Goal: Information Seeking & Learning: Learn about a topic

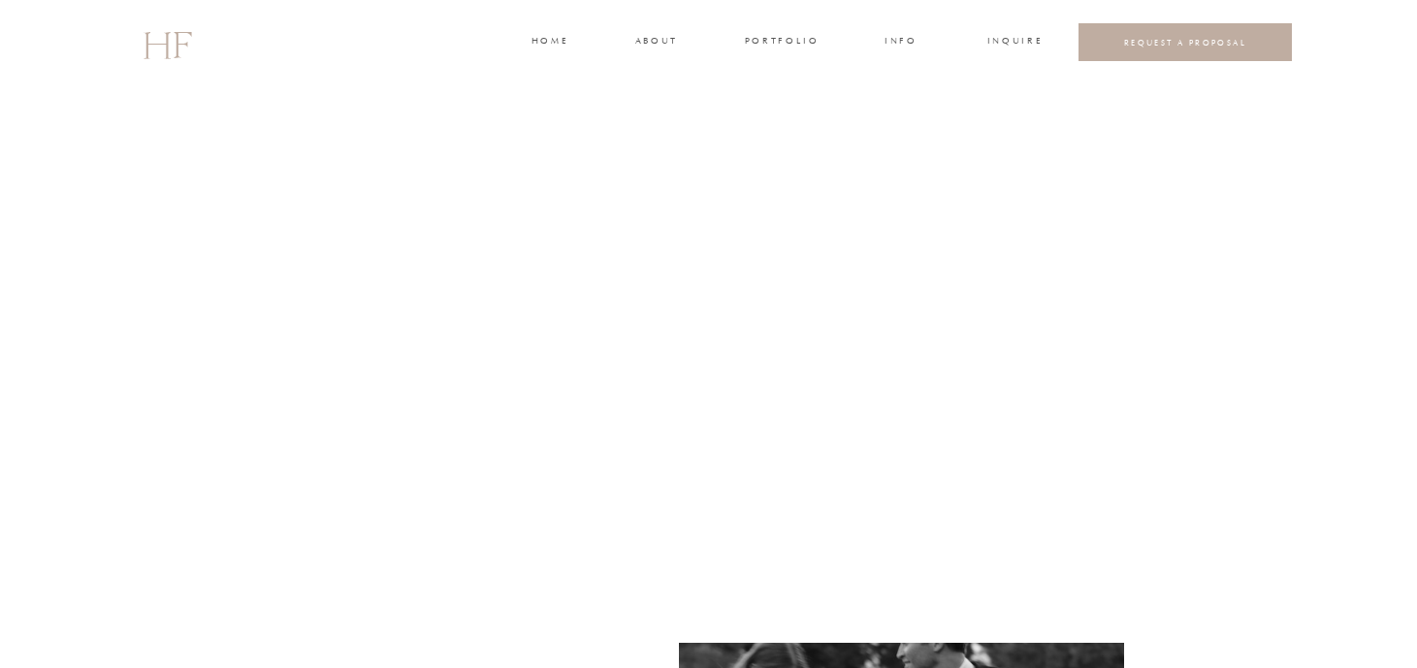
scroll to position [3351, 0]
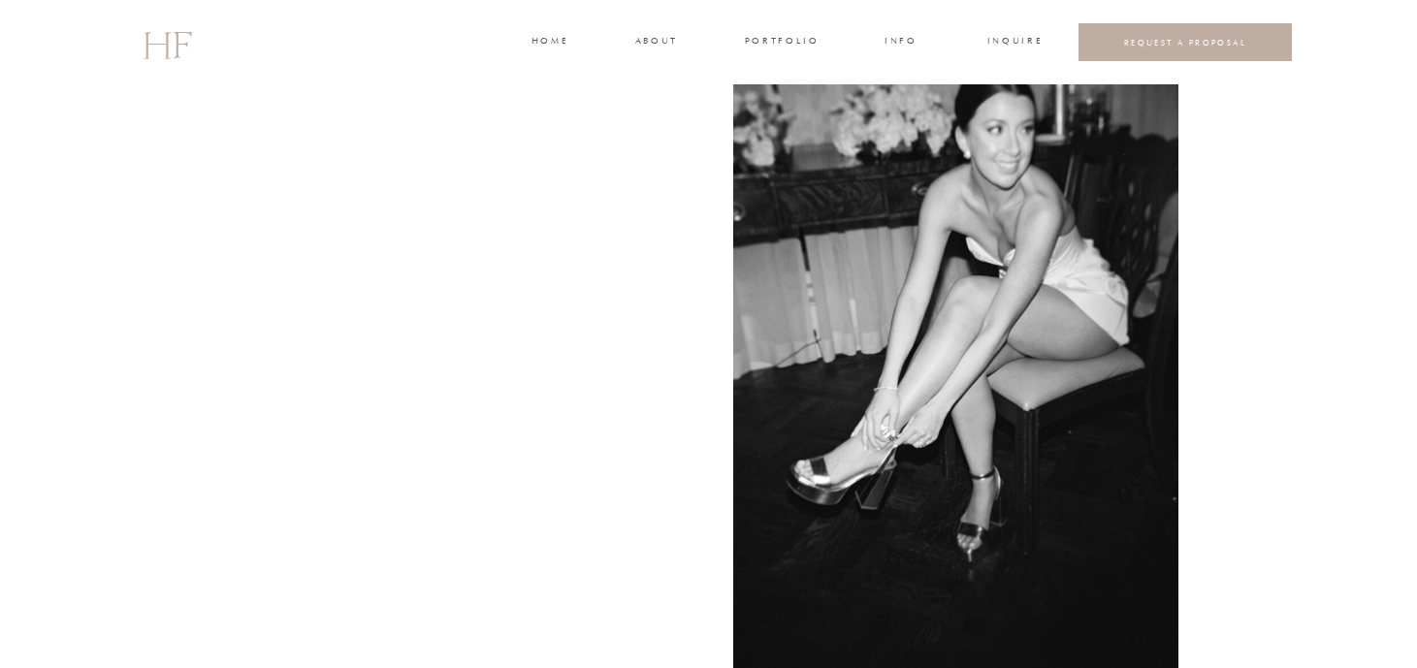
scroll to position [5627, 0]
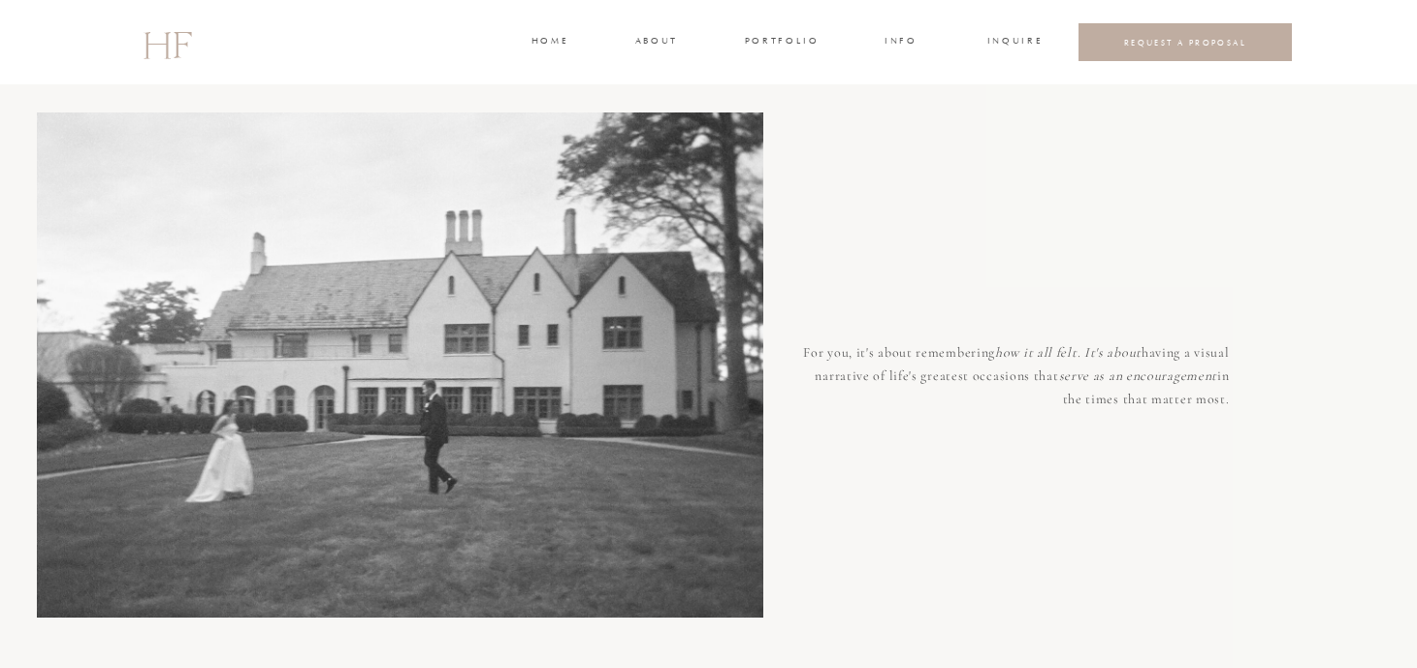
click at [641, 42] on h3 "about" at bounding box center [655, 42] width 41 height 17
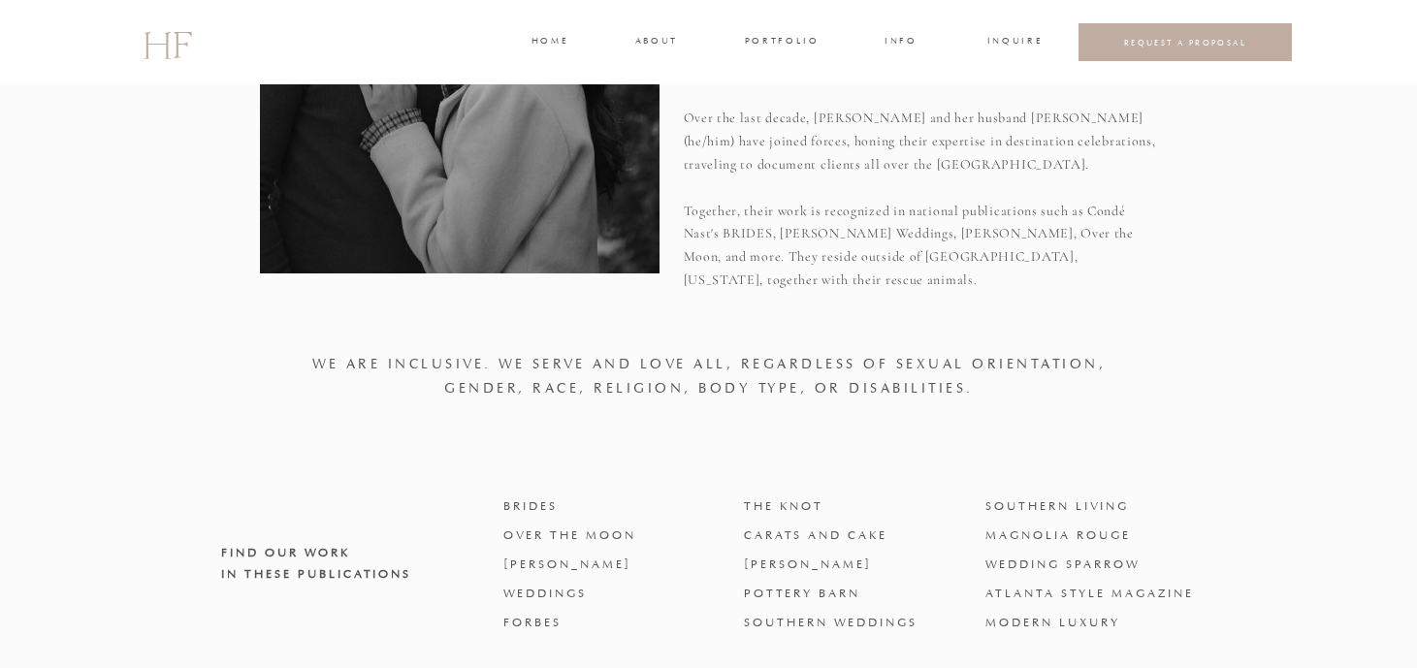
scroll to position [394, 0]
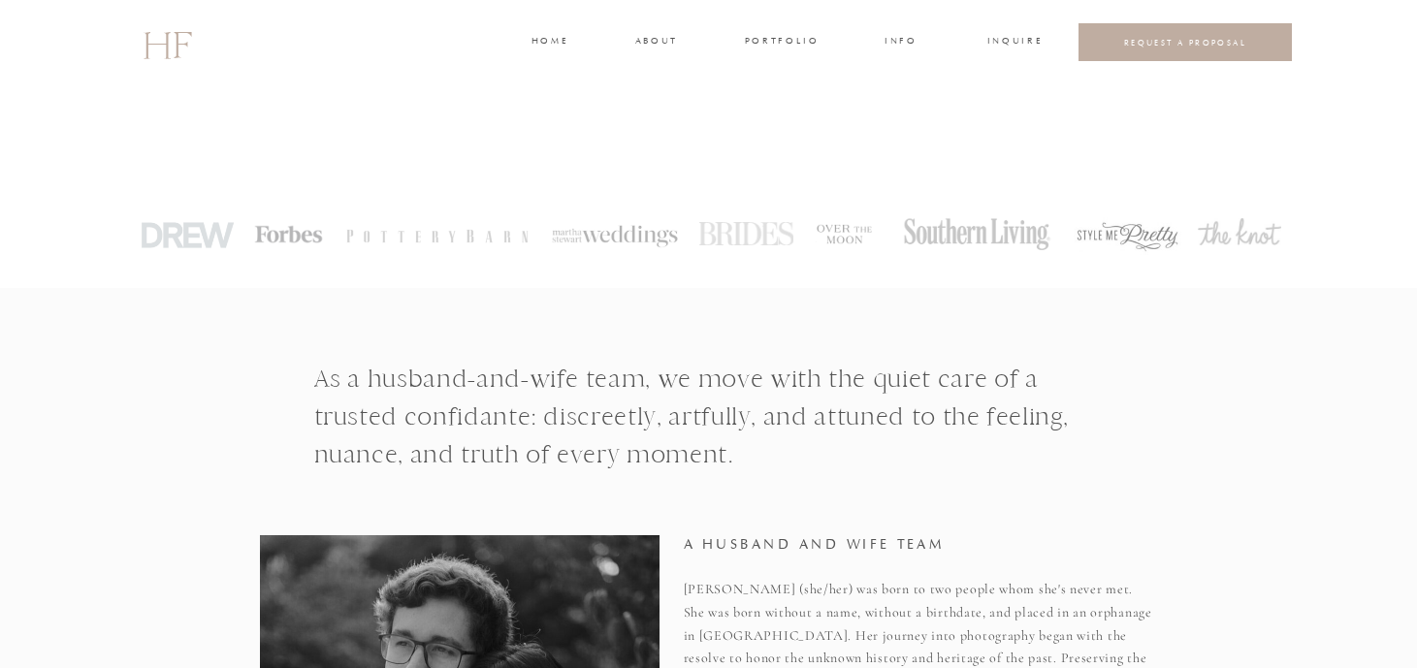
click at [911, 42] on h3 "INFO" at bounding box center [902, 42] width 36 height 17
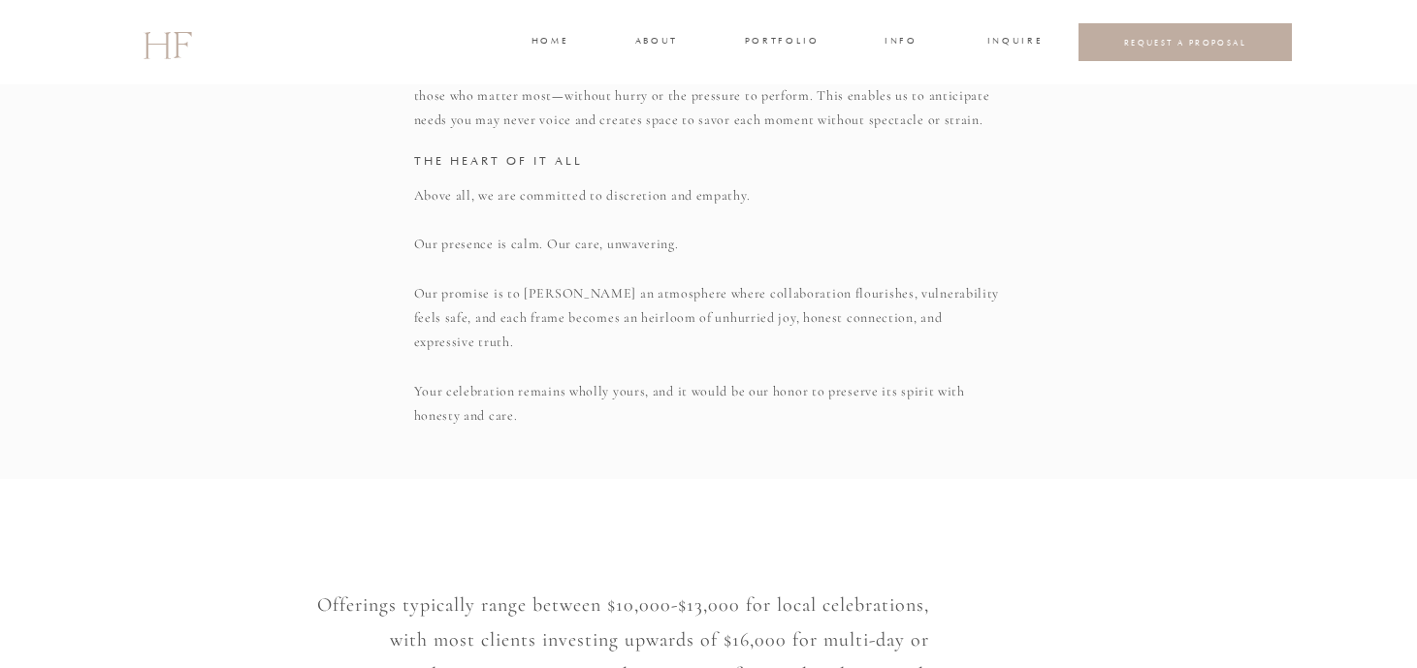
scroll to position [1133, 0]
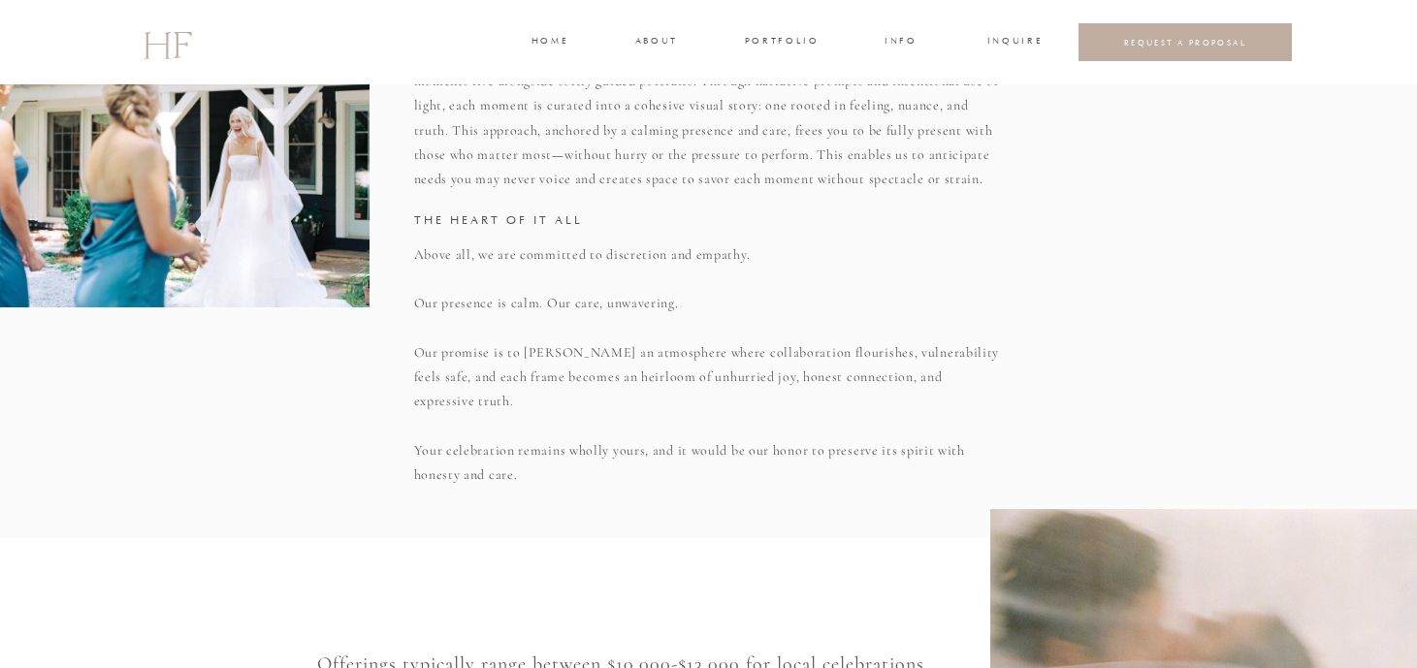
click at [804, 38] on h3 "portfolio" at bounding box center [781, 42] width 73 height 17
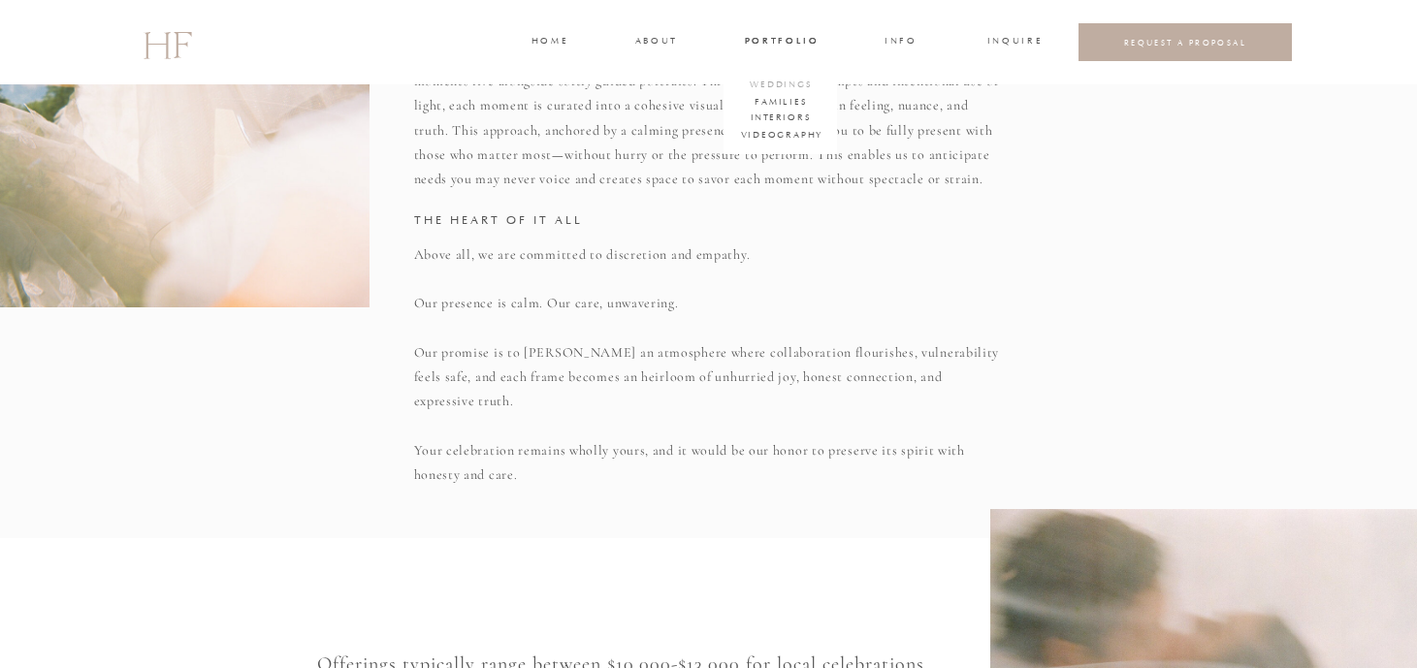
click at [790, 78] on h3 "WEDDINGS" at bounding box center [782, 86] width 68 height 17
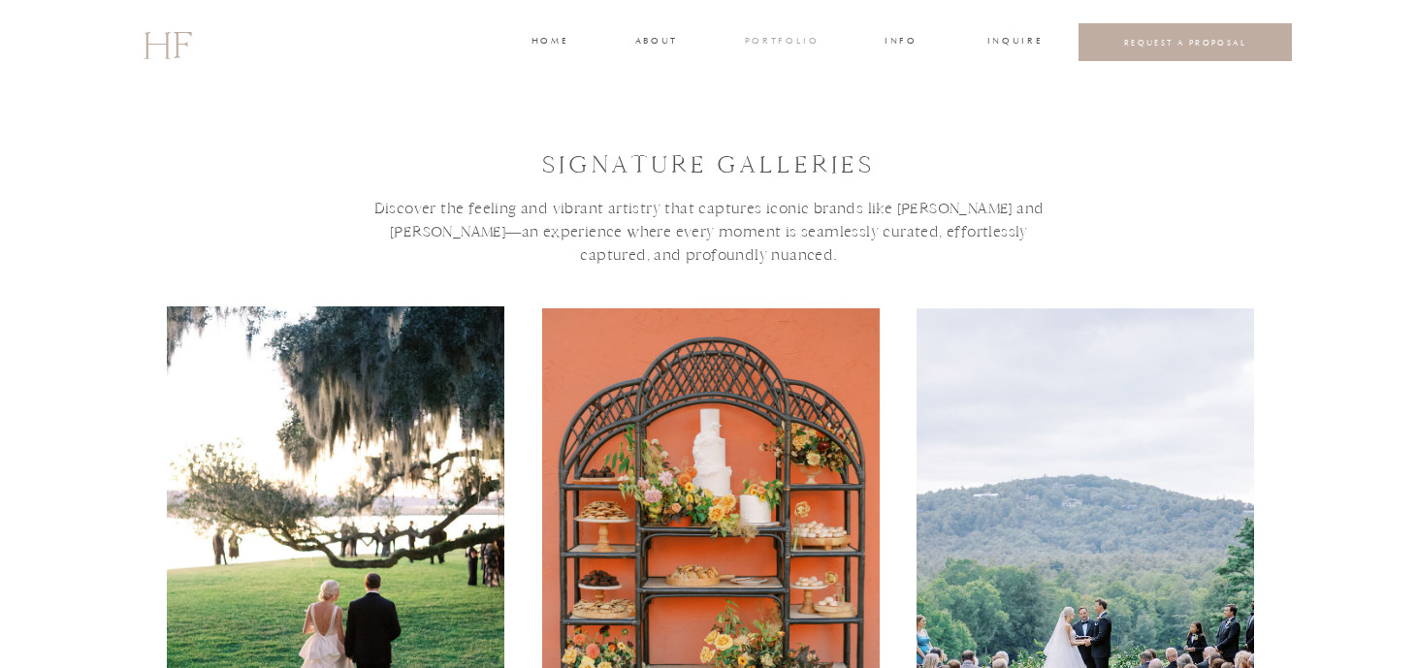
click at [781, 35] on h3 "portfolio" at bounding box center [781, 42] width 73 height 17
click at [784, 115] on h3 "Interiors" at bounding box center [780, 119] width 58 height 17
click at [644, 40] on h3 "about" at bounding box center [655, 42] width 41 height 17
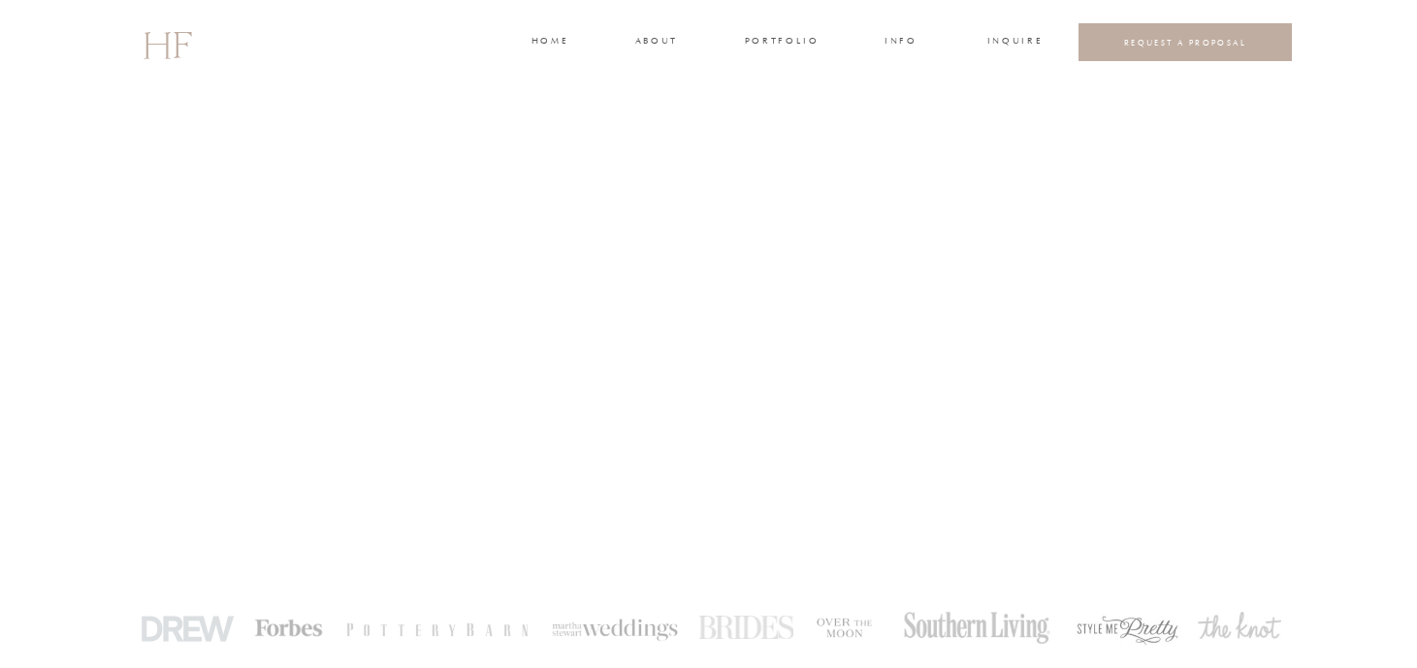
click at [787, 46] on h3 "portfolio" at bounding box center [781, 42] width 73 height 17
click at [788, 99] on h3 "FAMILIES" at bounding box center [782, 103] width 58 height 17
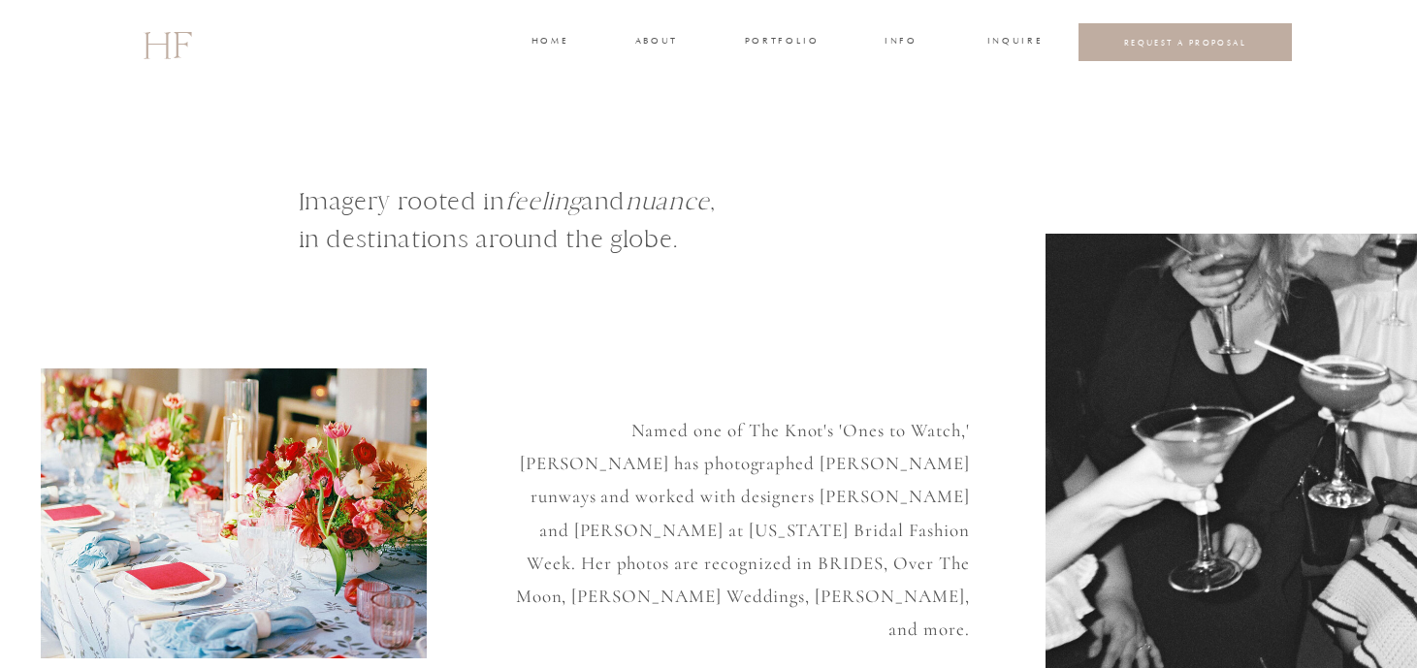
click at [761, 40] on h3 "portfolio" at bounding box center [781, 42] width 73 height 17
click at [791, 133] on h3 "VIDEOGRAPHY" at bounding box center [779, 136] width 77 height 17
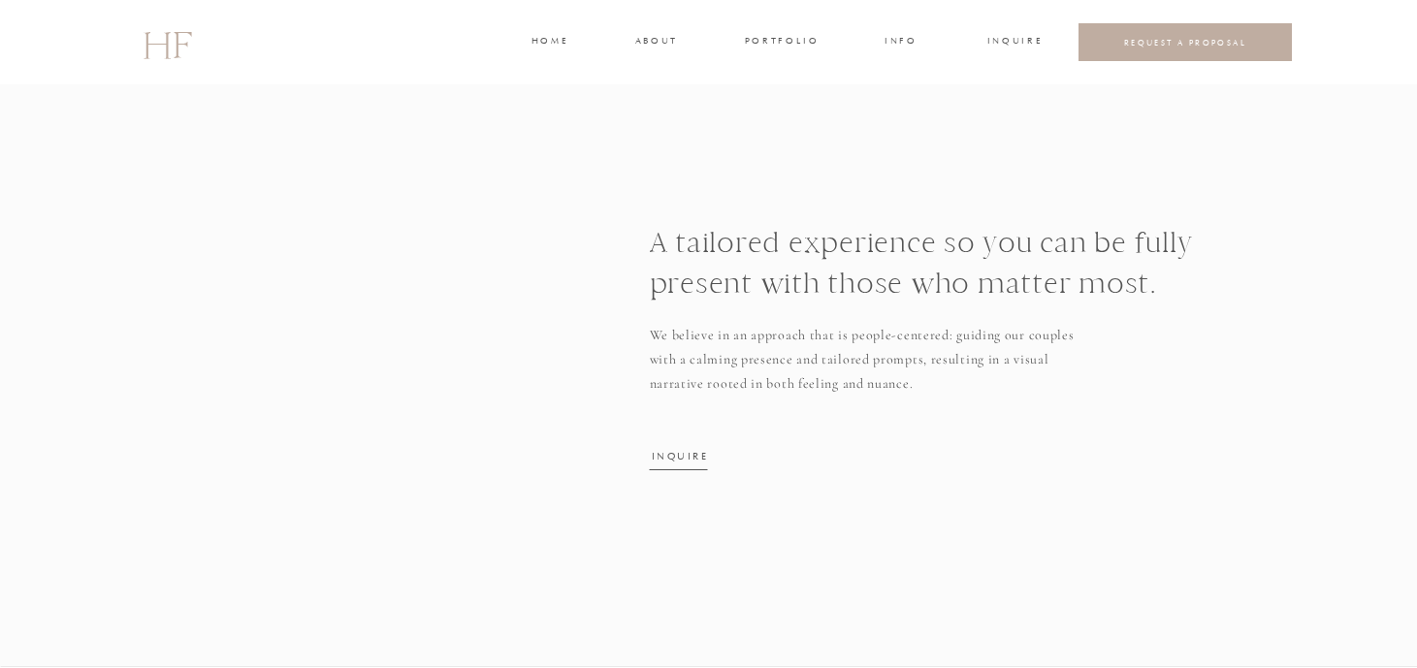
scroll to position [4162, 0]
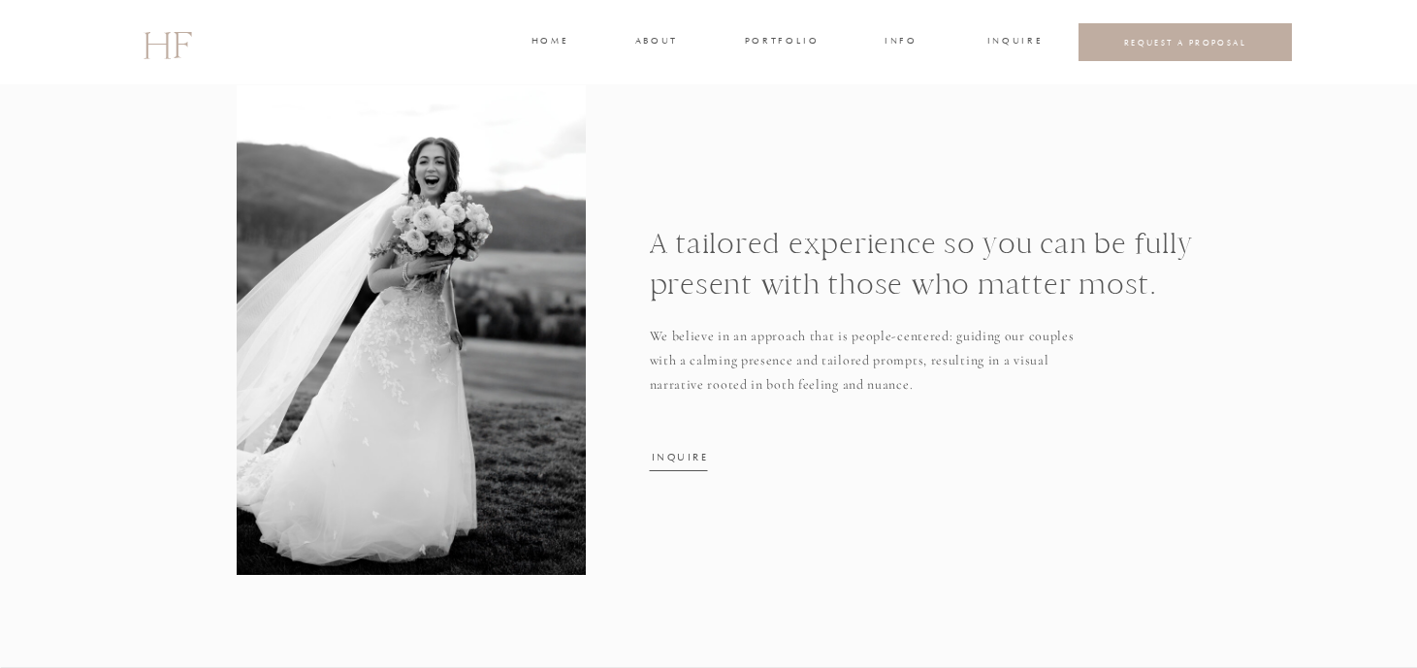
click at [755, 41] on h3 "portfolio" at bounding box center [781, 42] width 73 height 17
click at [771, 82] on h3 "WEDDINGS" at bounding box center [782, 86] width 68 height 17
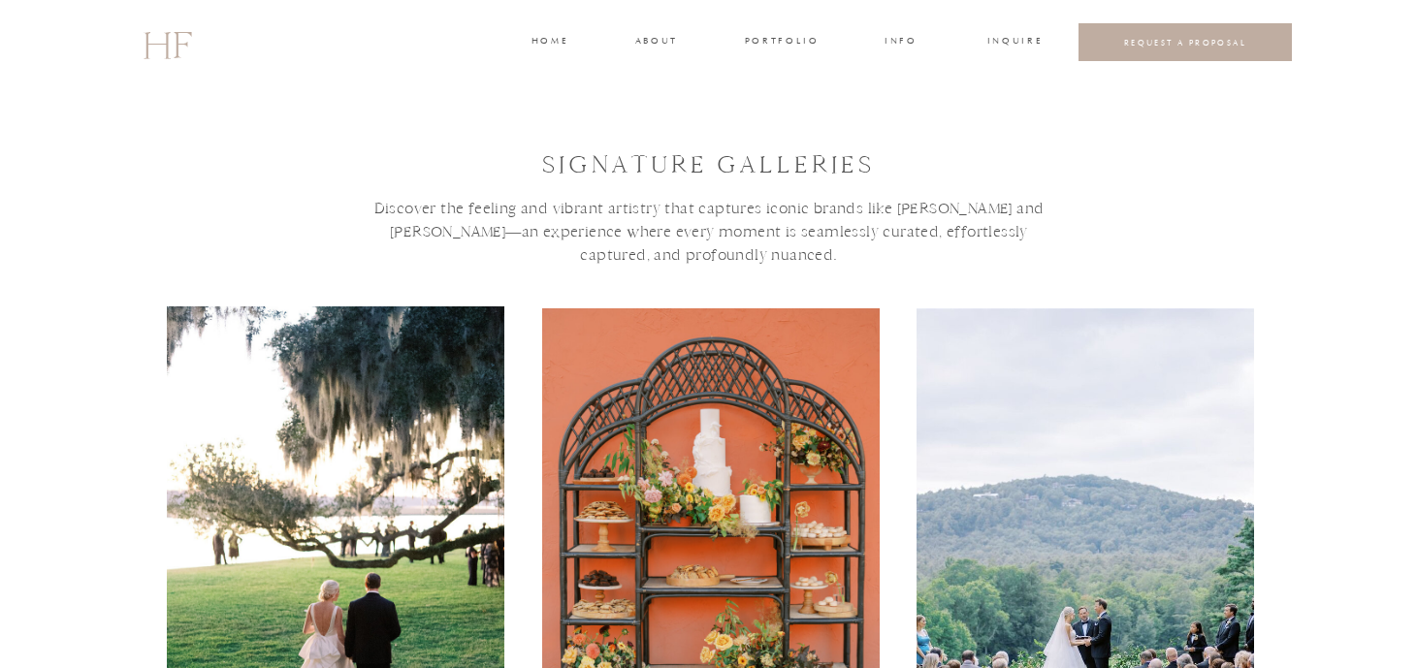
scroll to position [256, 0]
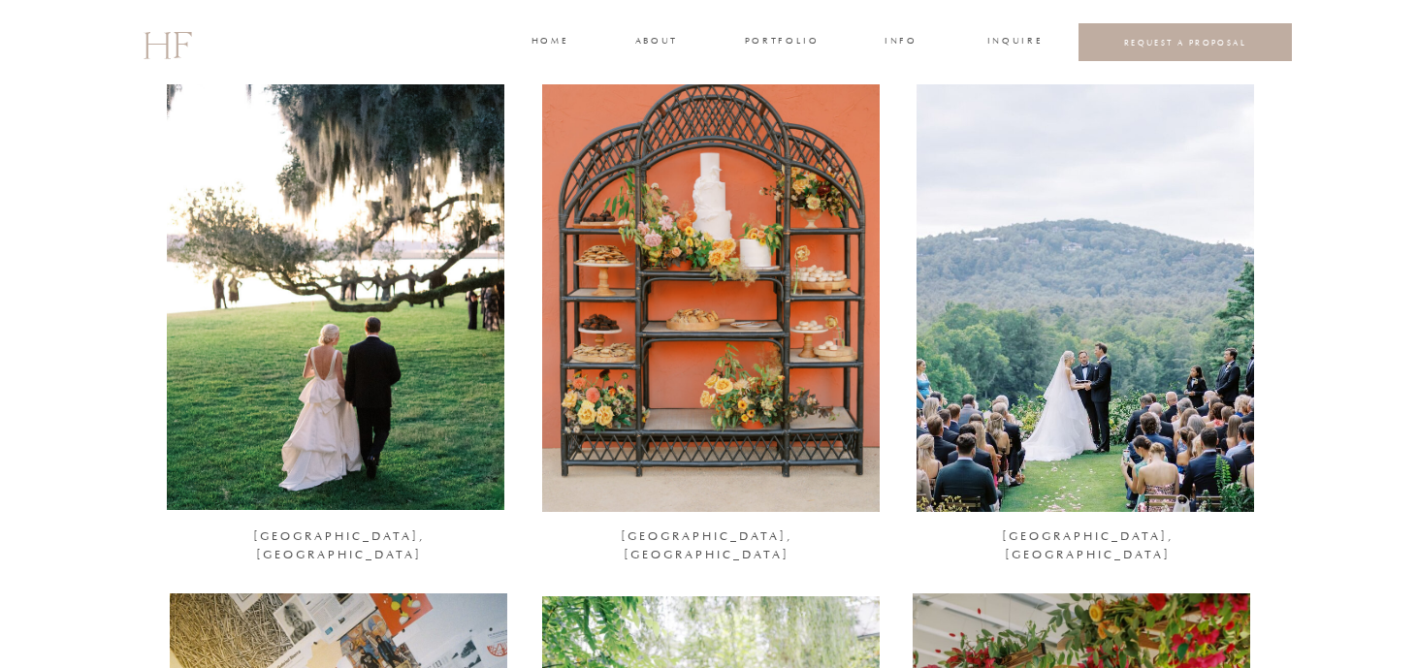
click at [741, 259] on div at bounding box center [711, 282] width 338 height 460
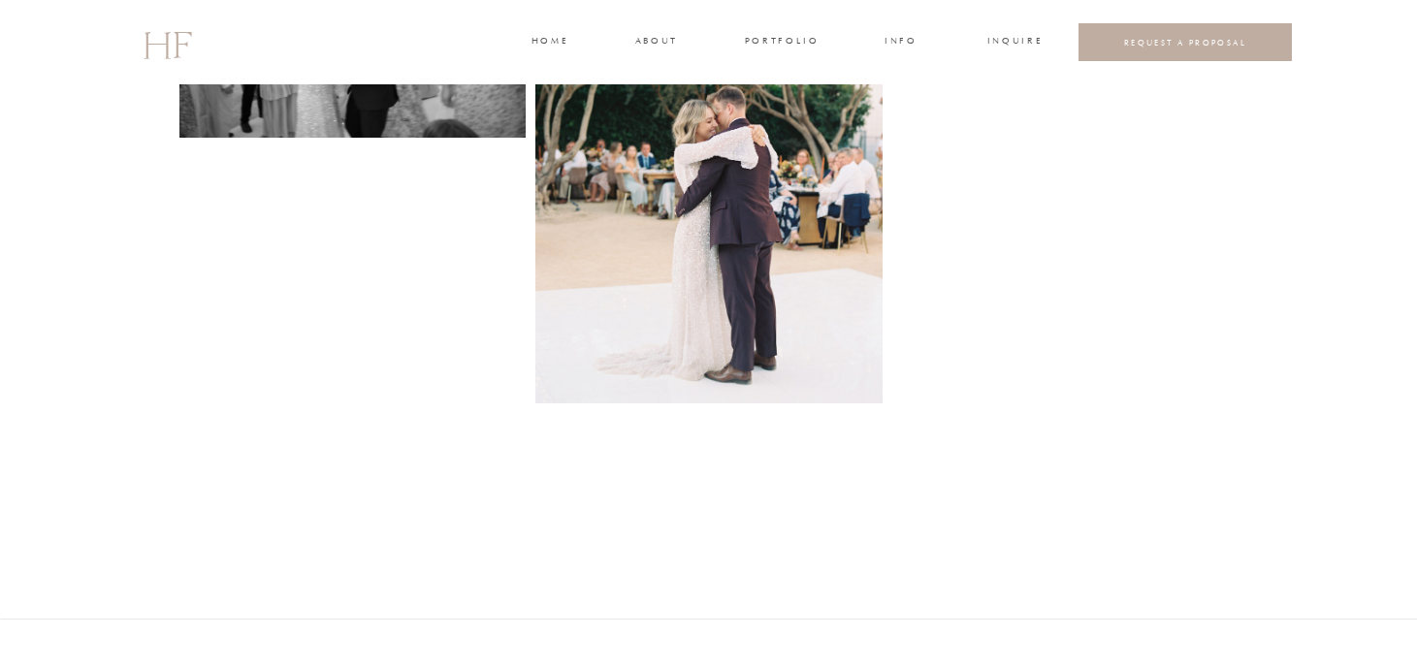
scroll to position [5112, 0]
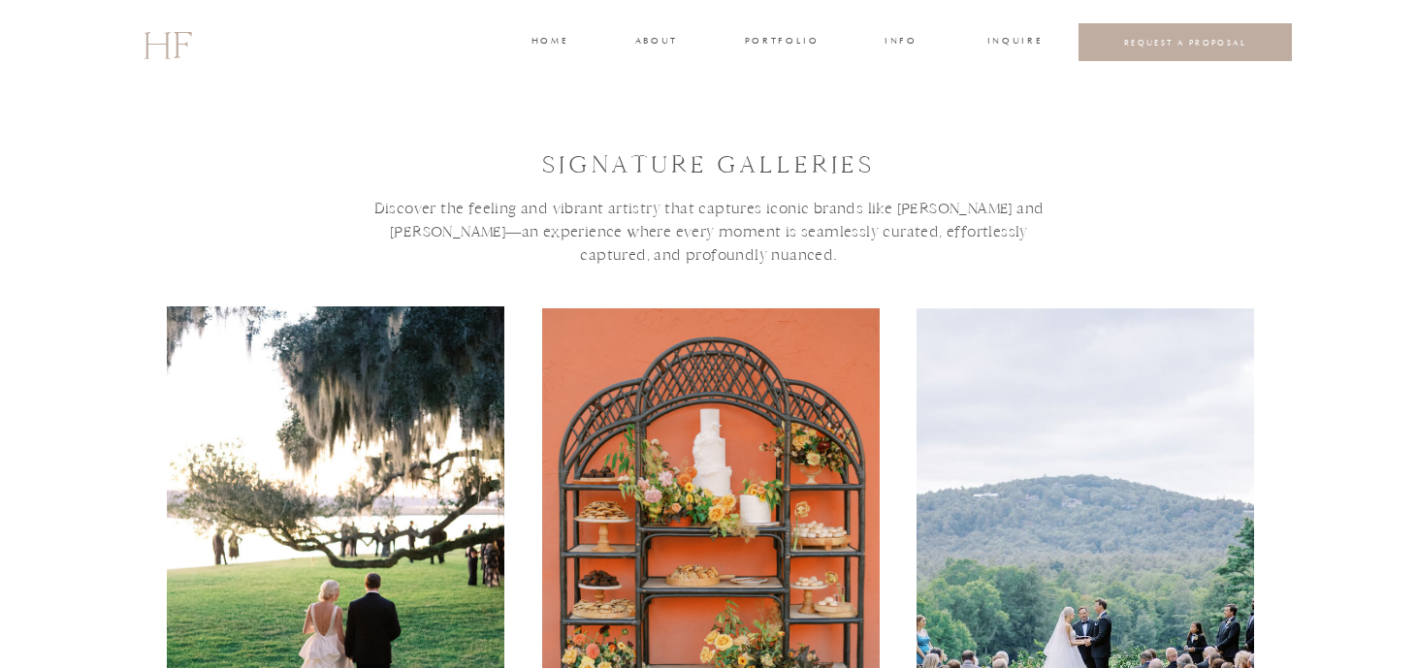
scroll to position [193, 0]
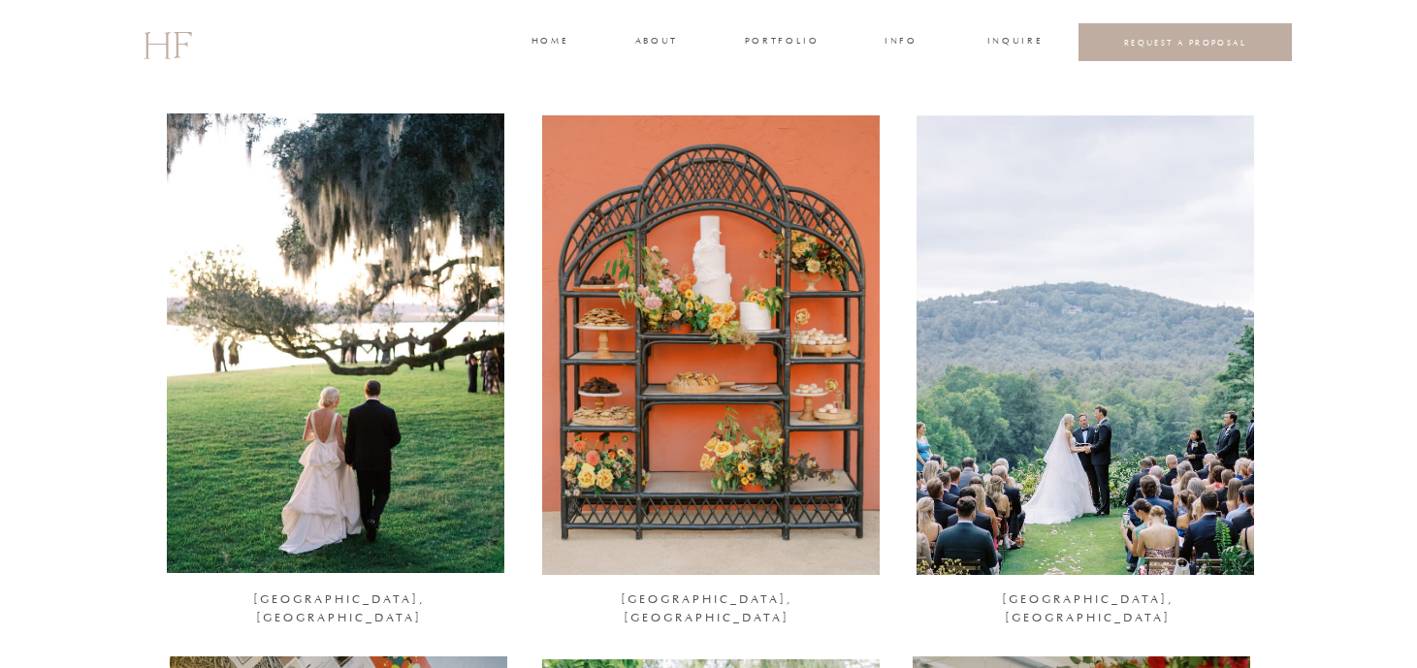
click at [789, 291] on div at bounding box center [711, 345] width 338 height 460
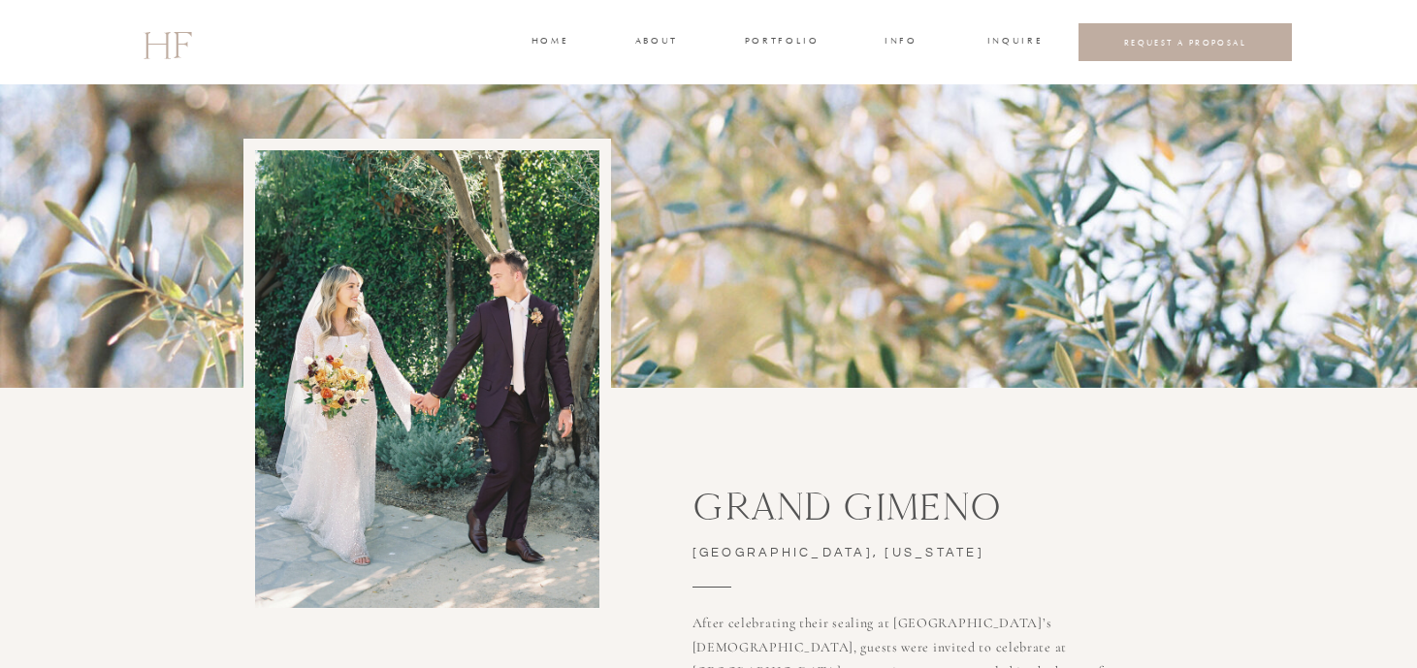
scroll to position [149, 0]
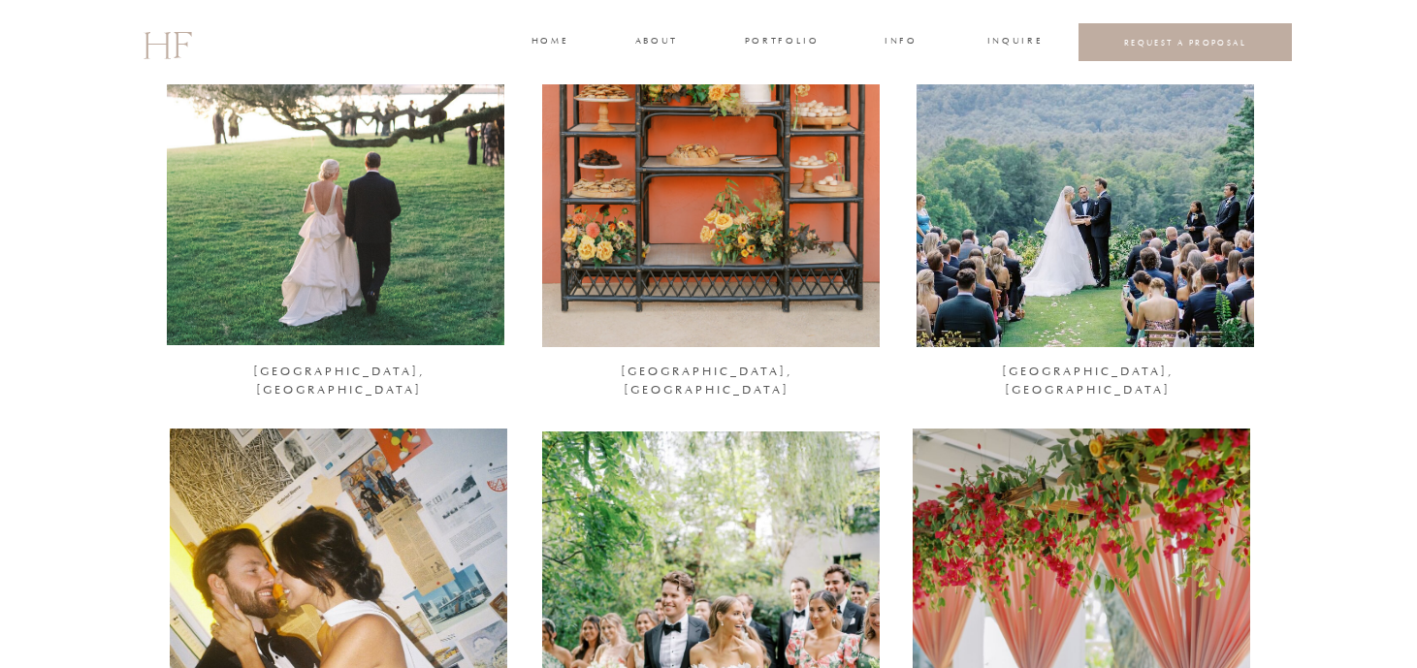
scroll to position [828, 0]
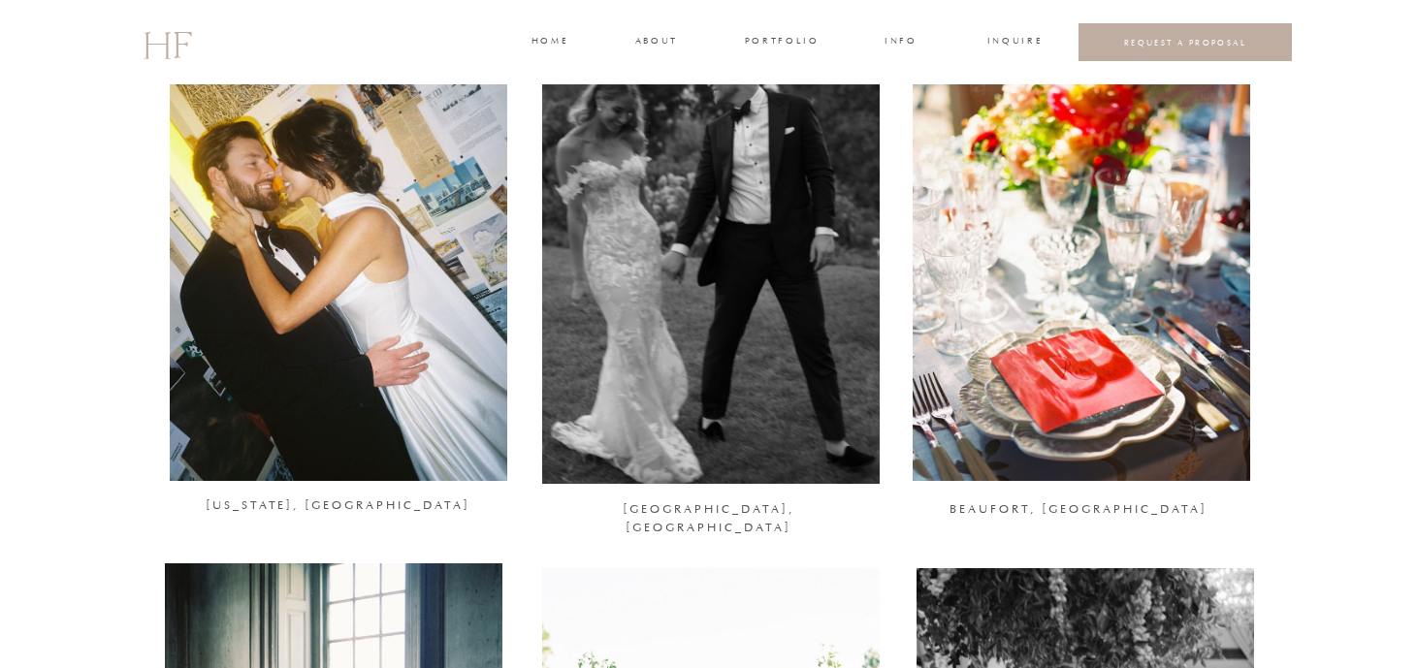
click at [1076, 300] on div at bounding box center [1082, 251] width 338 height 460
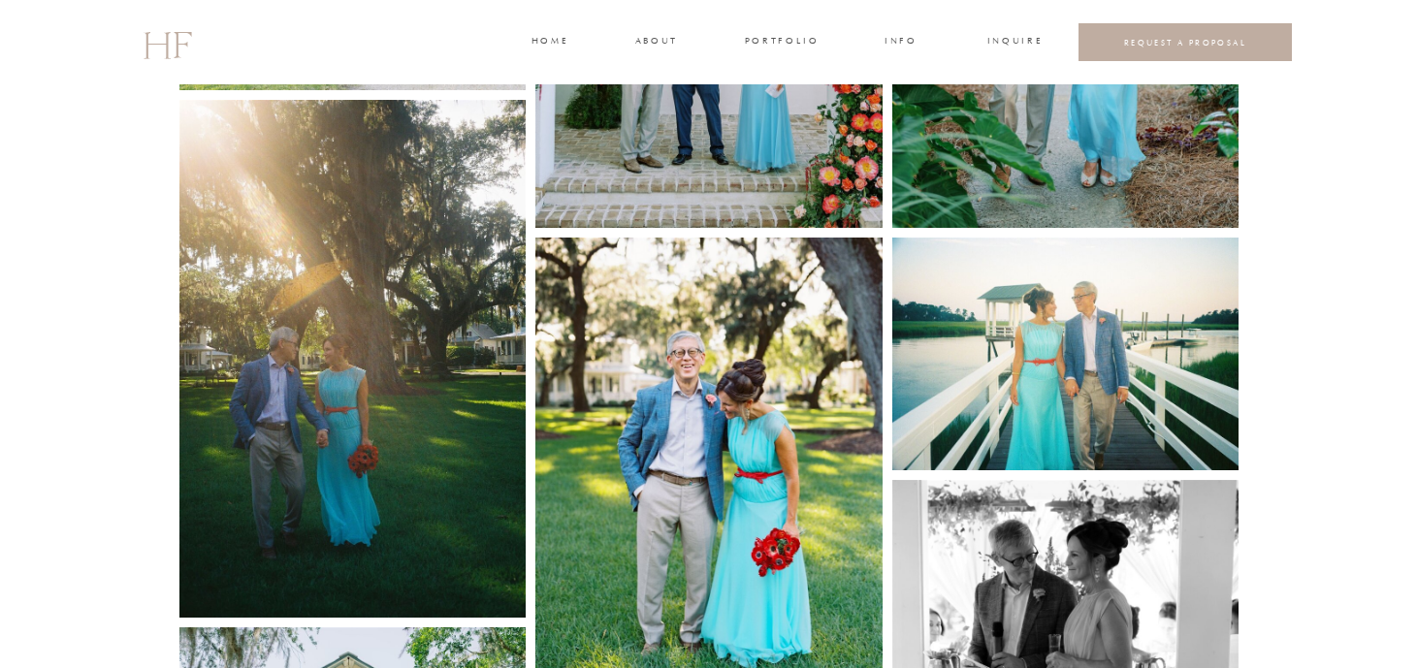
scroll to position [2302, 0]
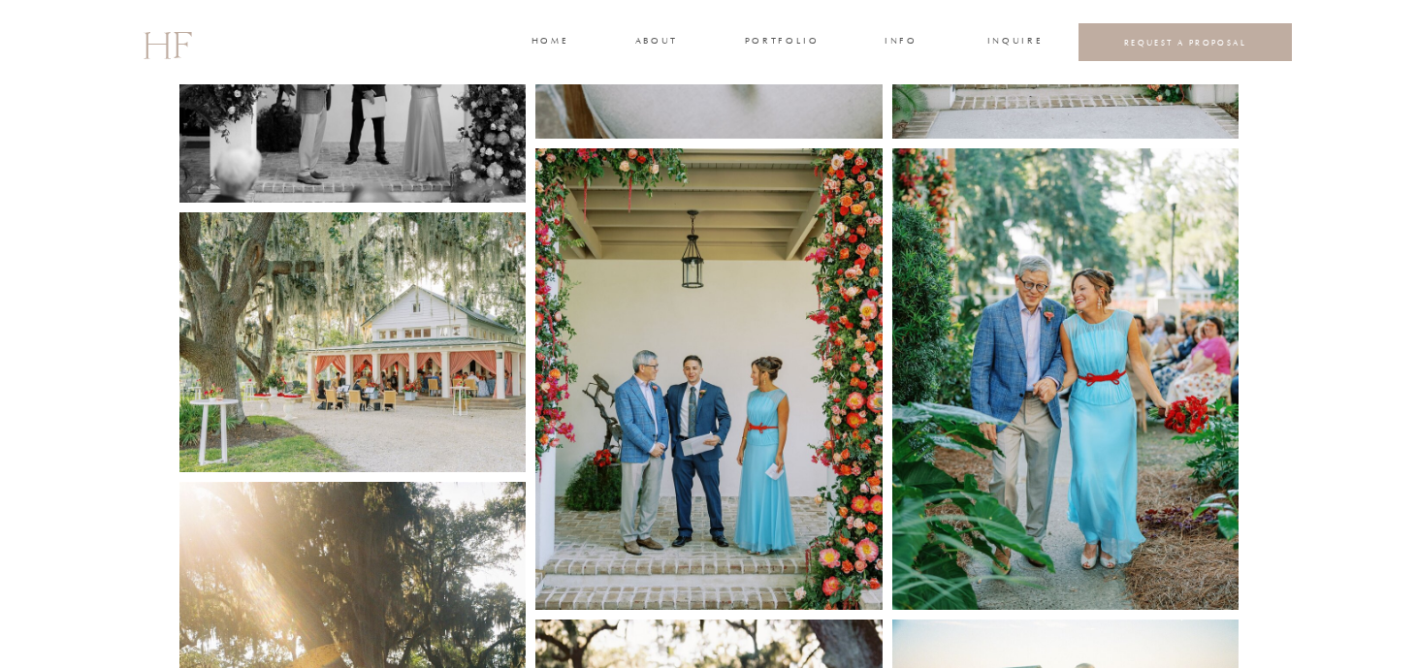
click at [382, 325] on img at bounding box center [352, 342] width 347 height 260
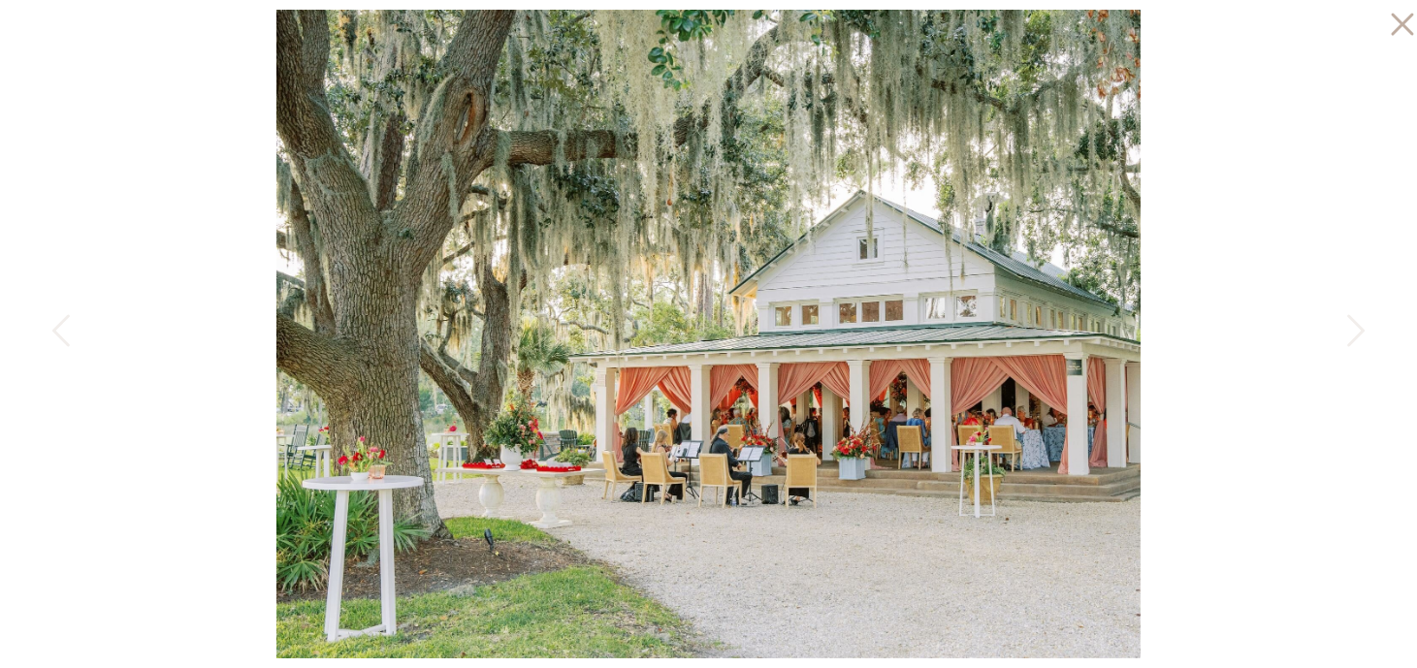
click at [1392, 23] on icon at bounding box center [1397, 19] width 39 height 39
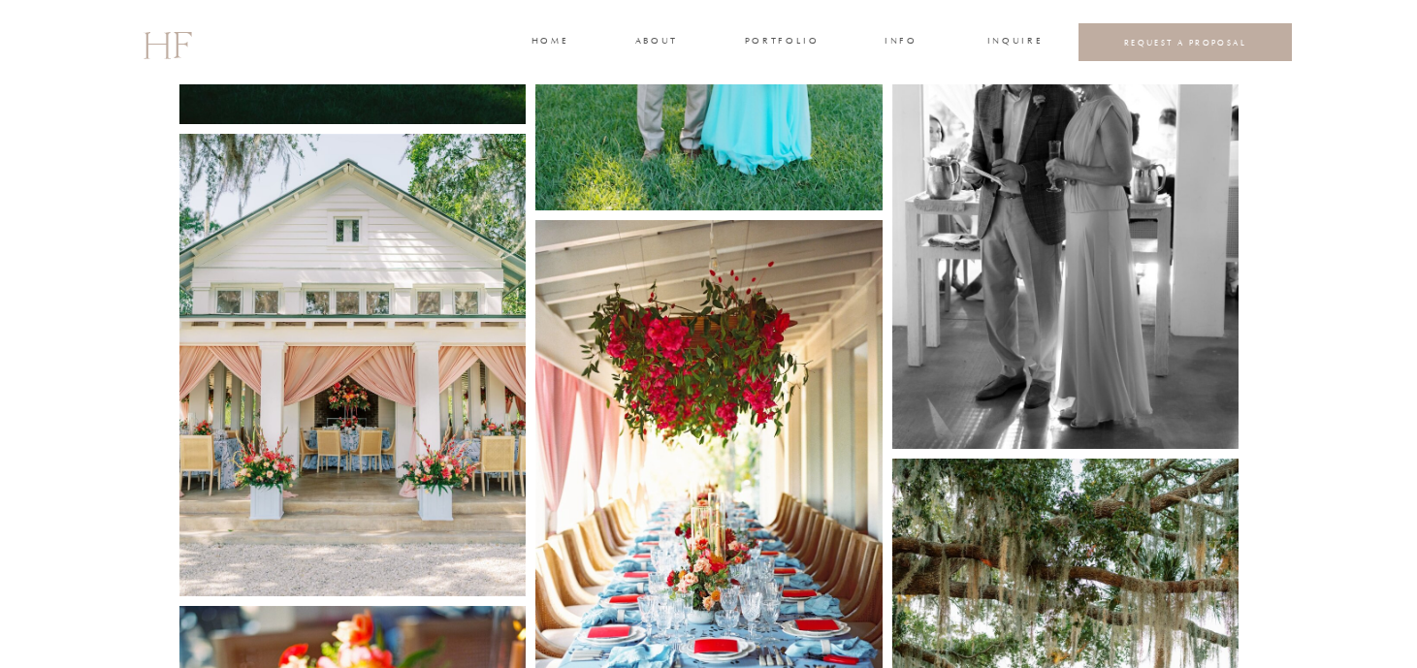
scroll to position [3284, 0]
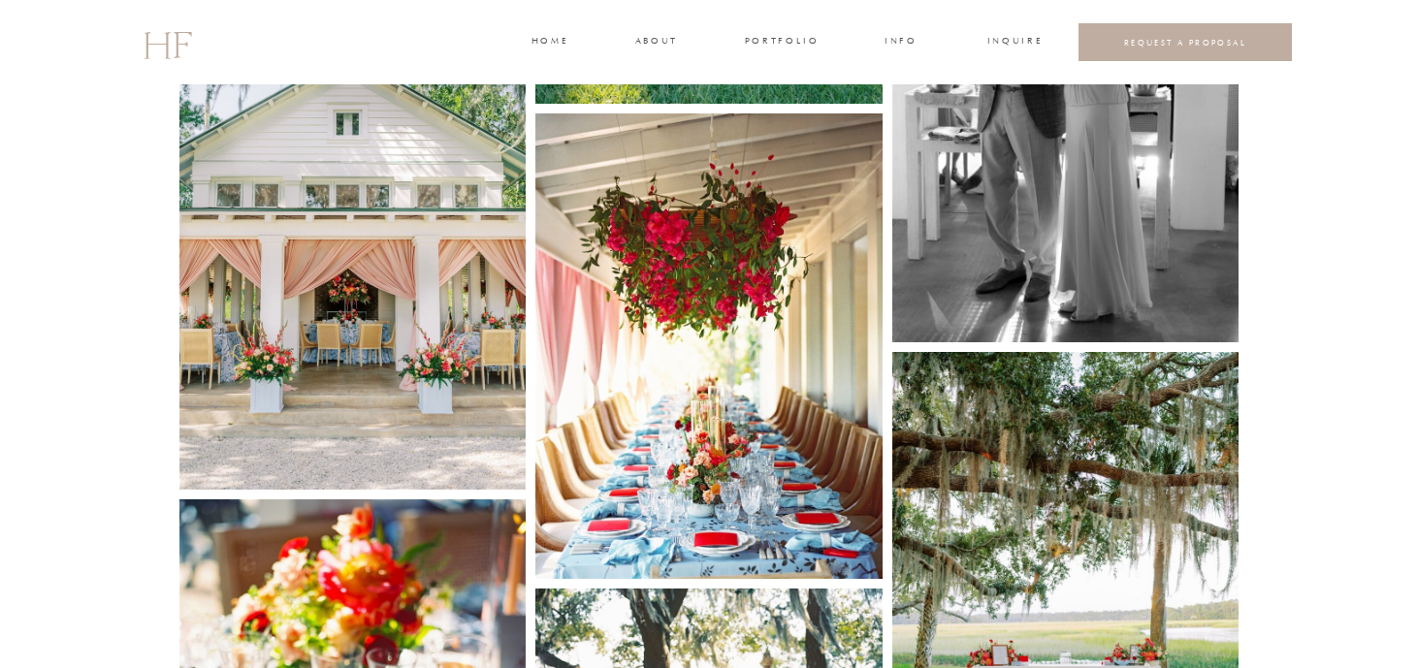
click at [642, 318] on img at bounding box center [708, 346] width 347 height 467
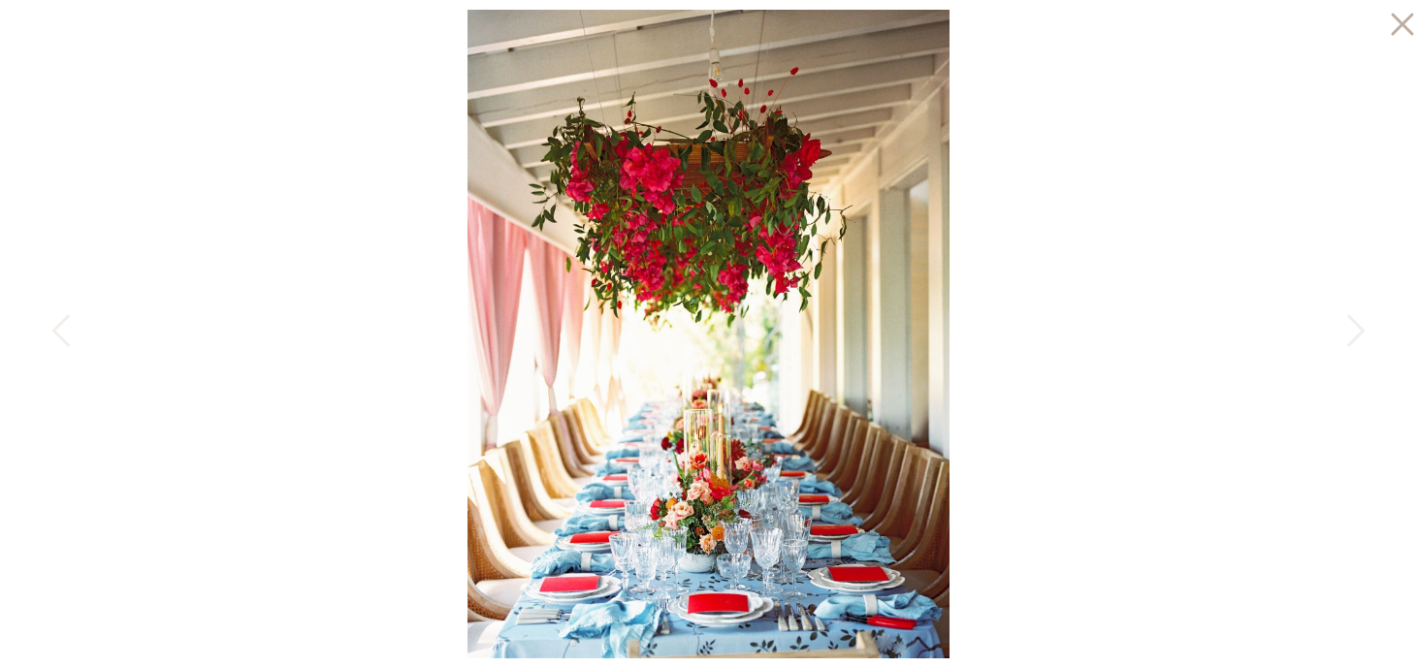
scroll to position [3301, 0]
click at [1396, 34] on icon at bounding box center [1397, 19] width 39 height 39
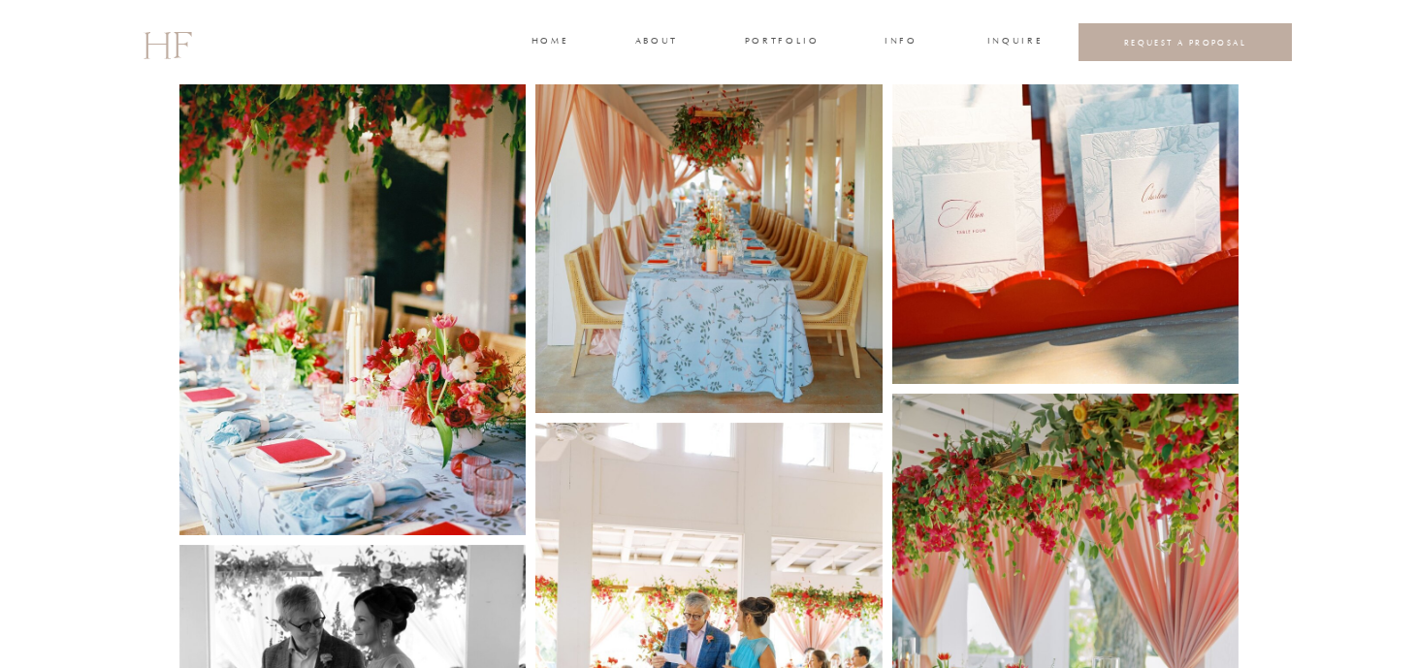
scroll to position [4192, 0]
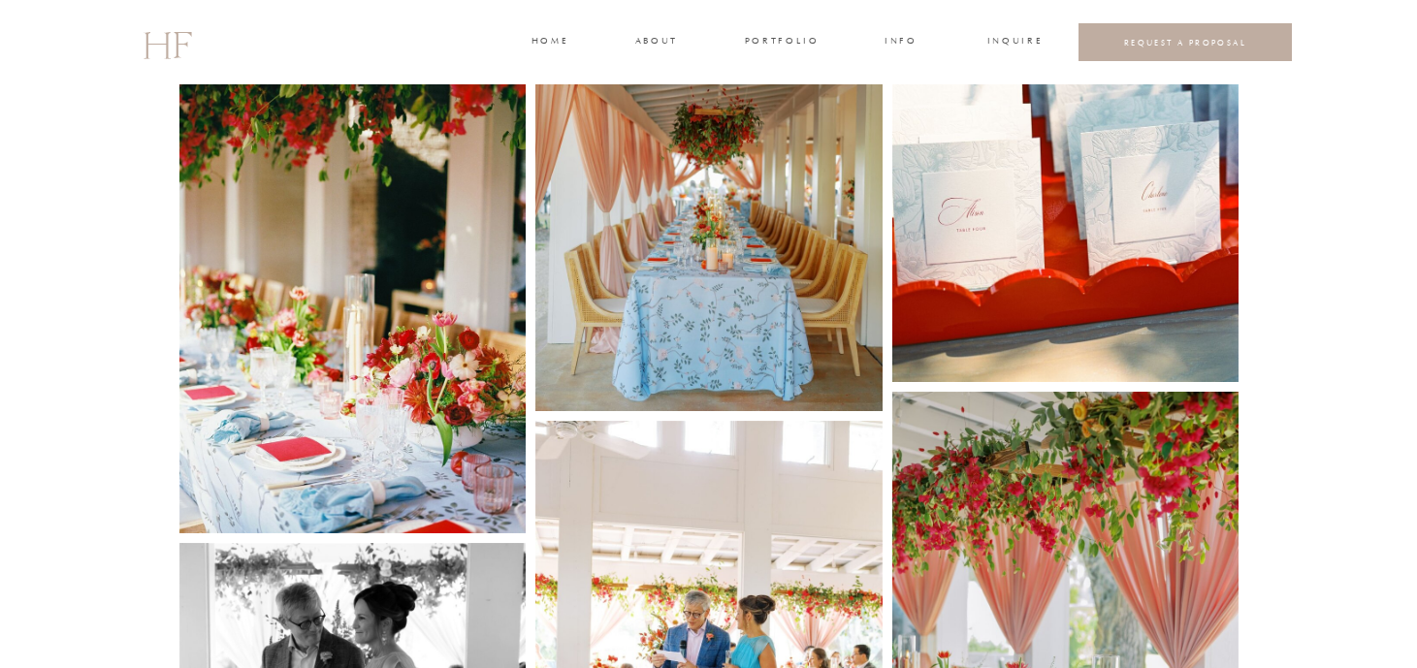
click at [413, 457] on img at bounding box center [352, 300] width 347 height 467
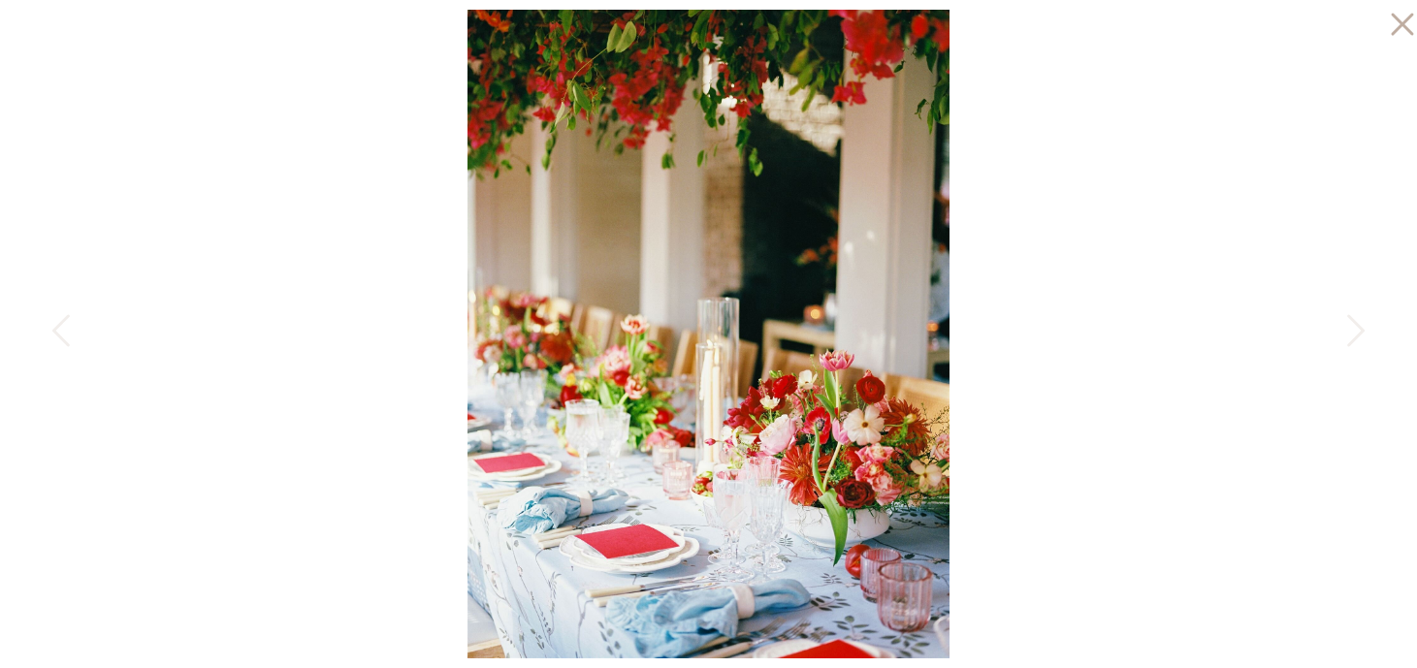
scroll to position [4247, 0]
click at [1396, 20] on icon at bounding box center [1397, 19] width 39 height 39
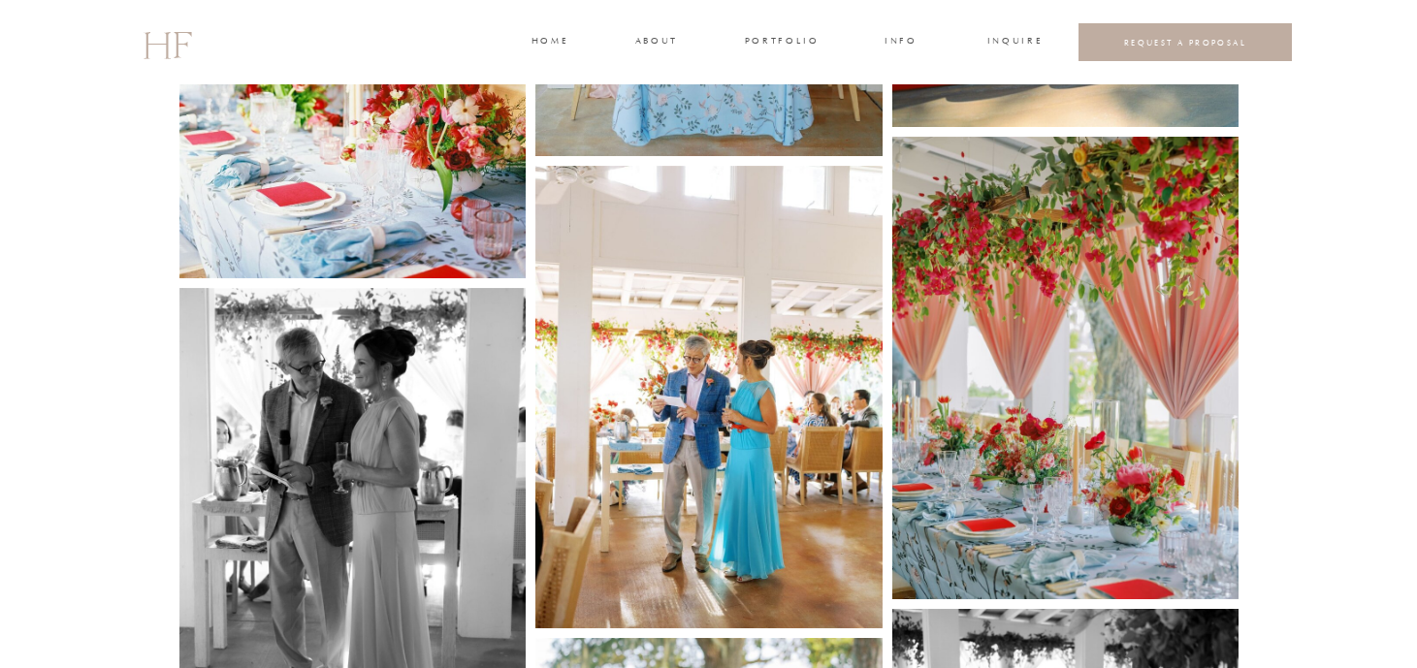
scroll to position [4452, 0]
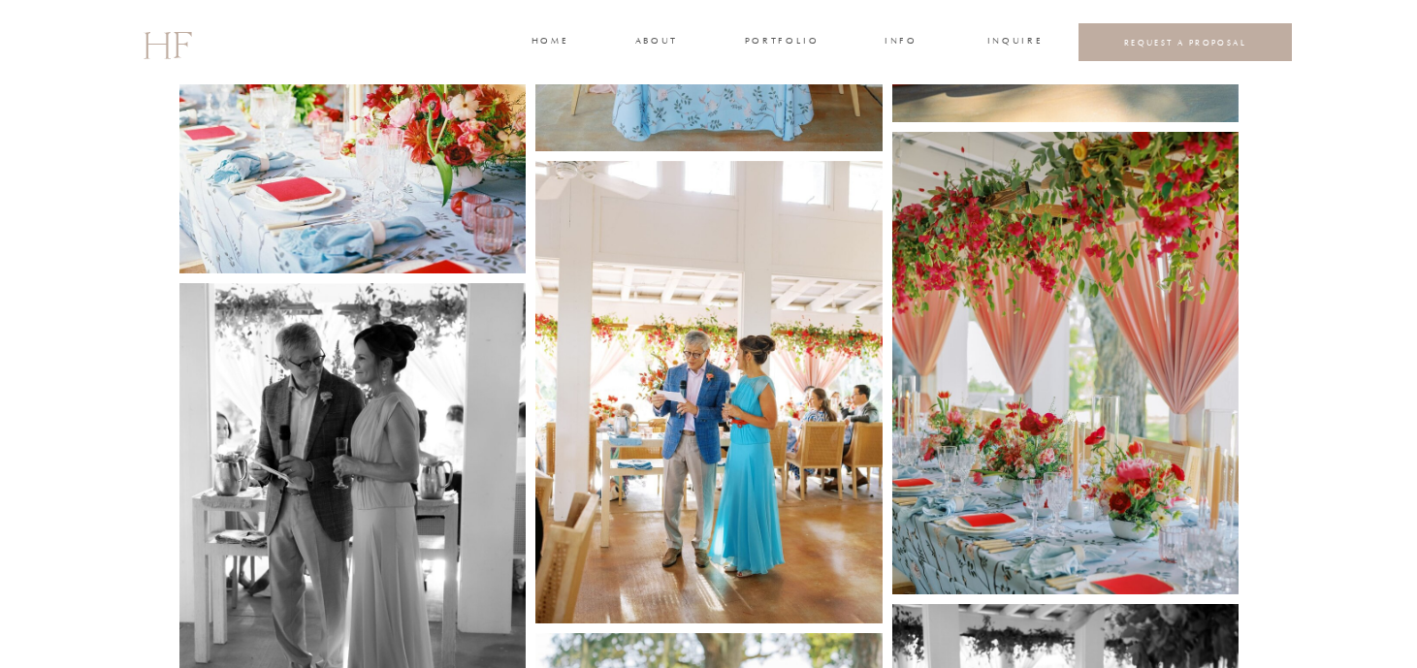
click at [1109, 473] on img at bounding box center [1065, 363] width 347 height 463
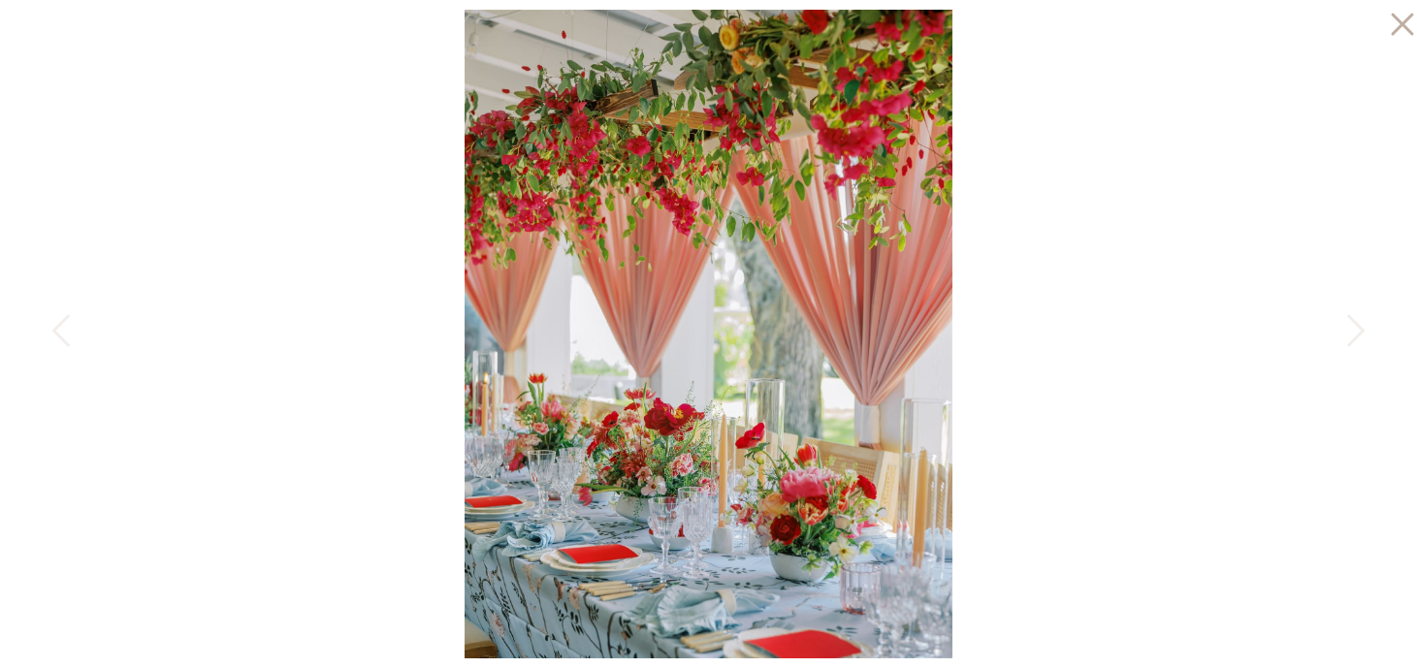
click at [1396, 32] on icon at bounding box center [1397, 19] width 39 height 39
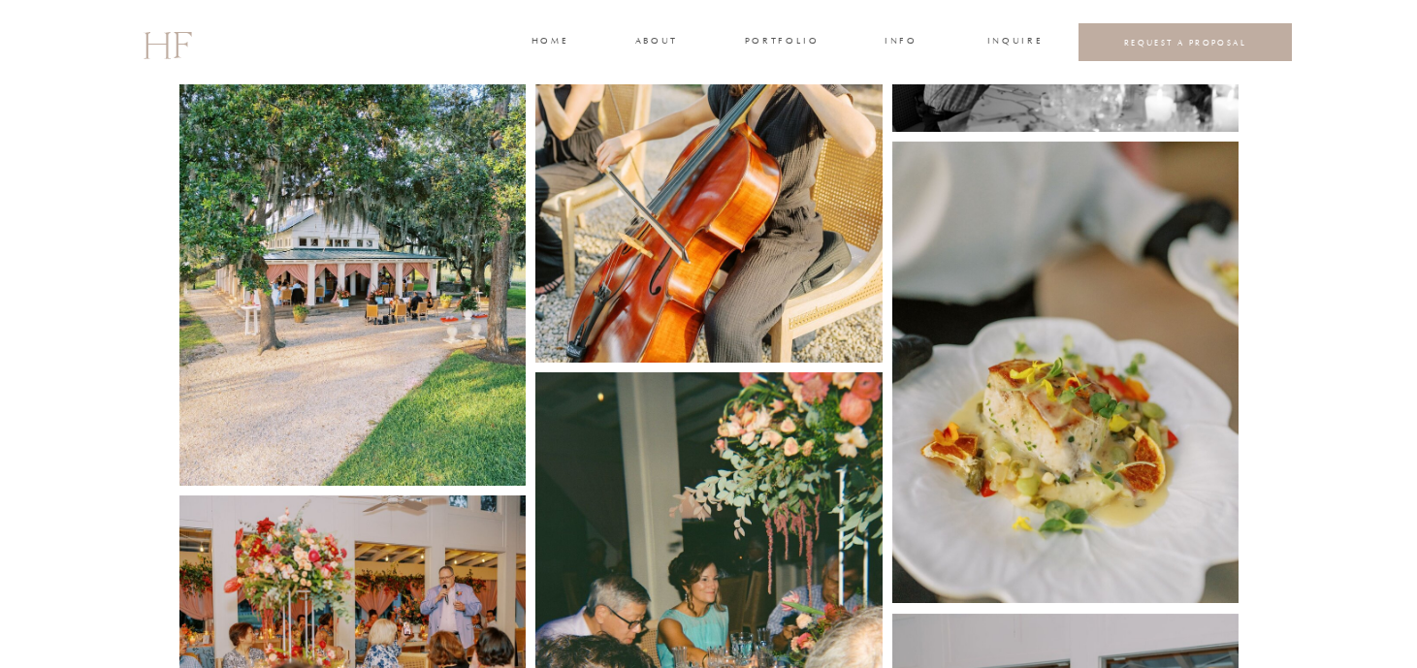
scroll to position [5228, 0]
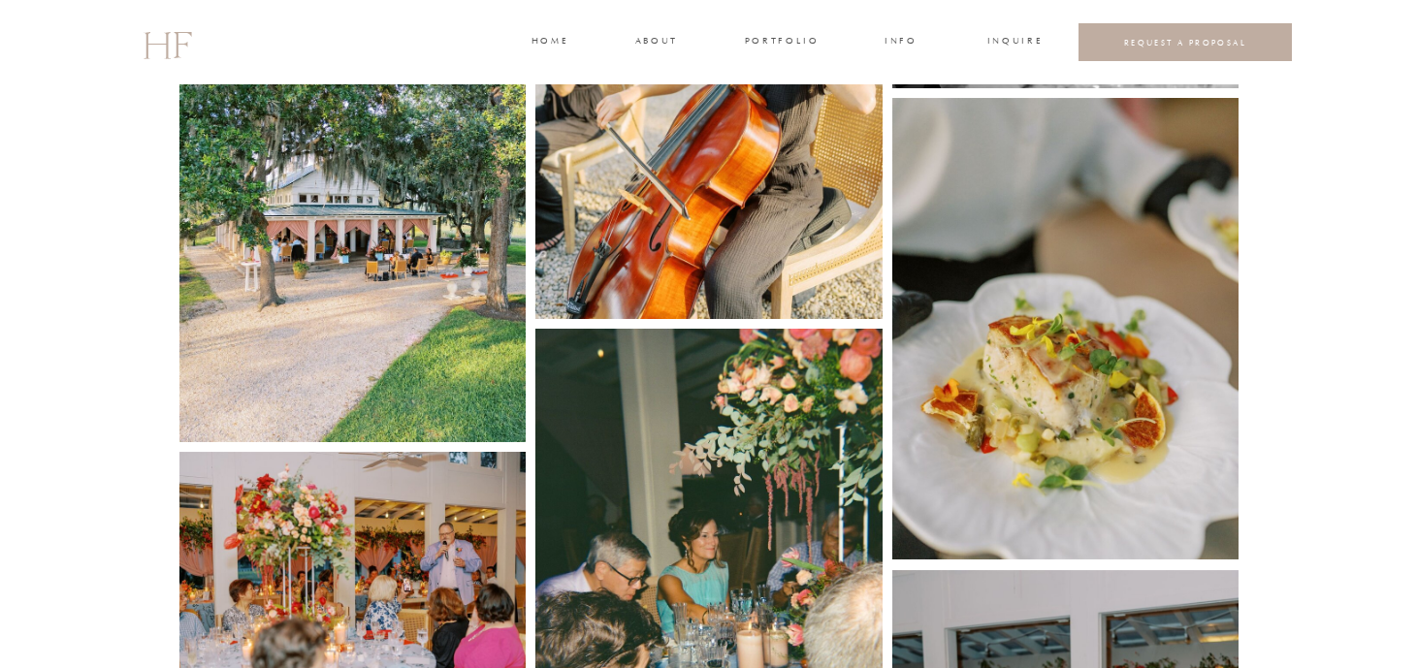
click at [376, 253] on img at bounding box center [352, 211] width 347 height 463
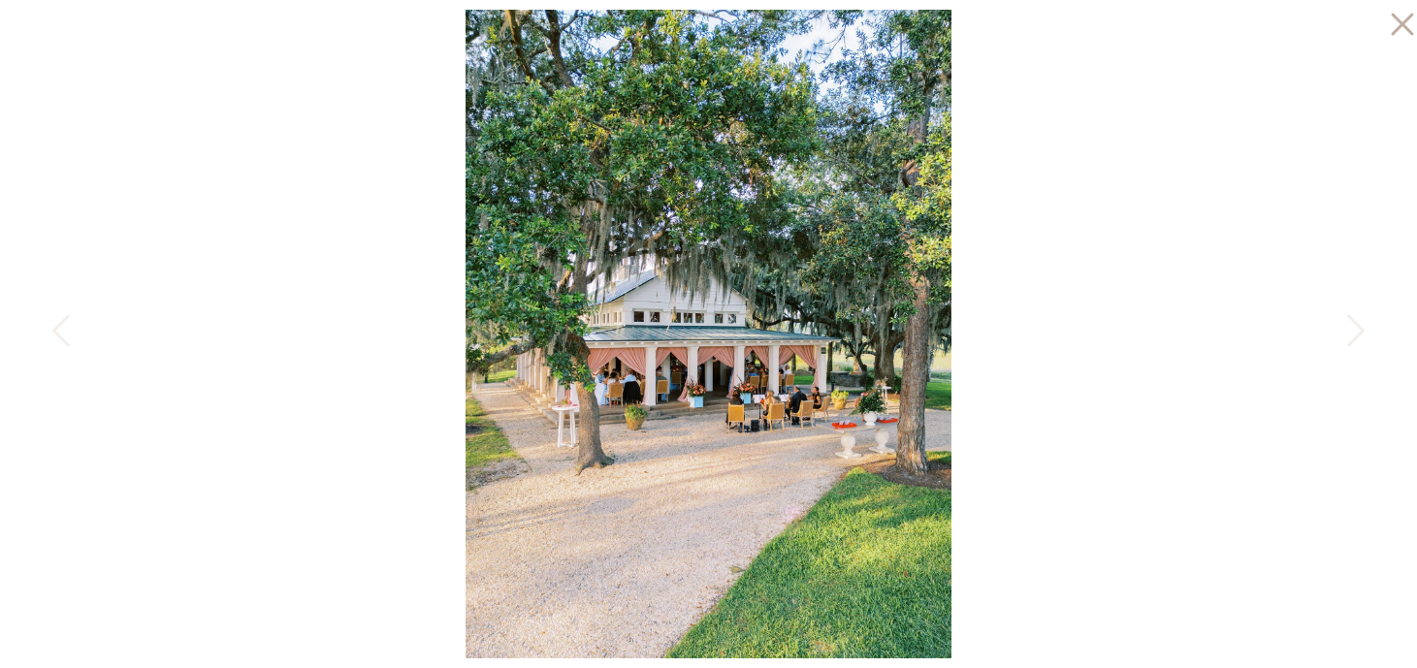
click at [1391, 29] on icon at bounding box center [1397, 19] width 39 height 39
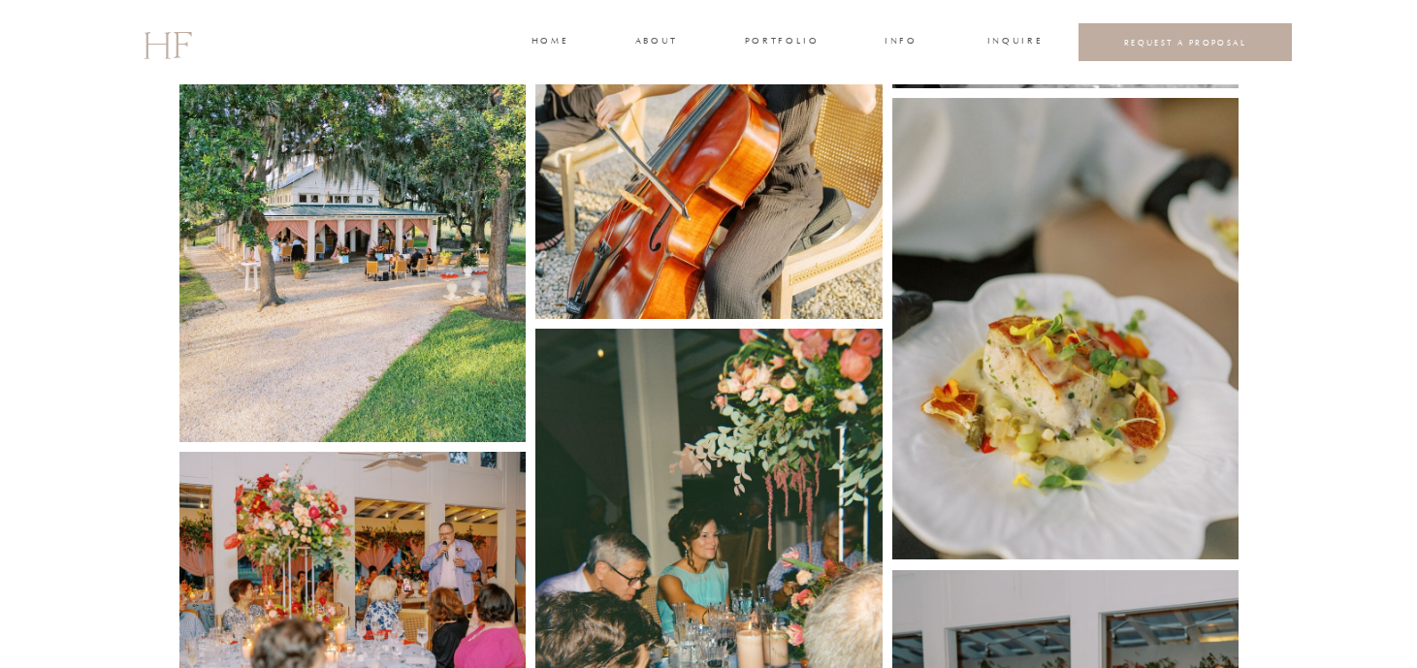
click at [1175, 430] on img at bounding box center [1065, 329] width 347 height 463
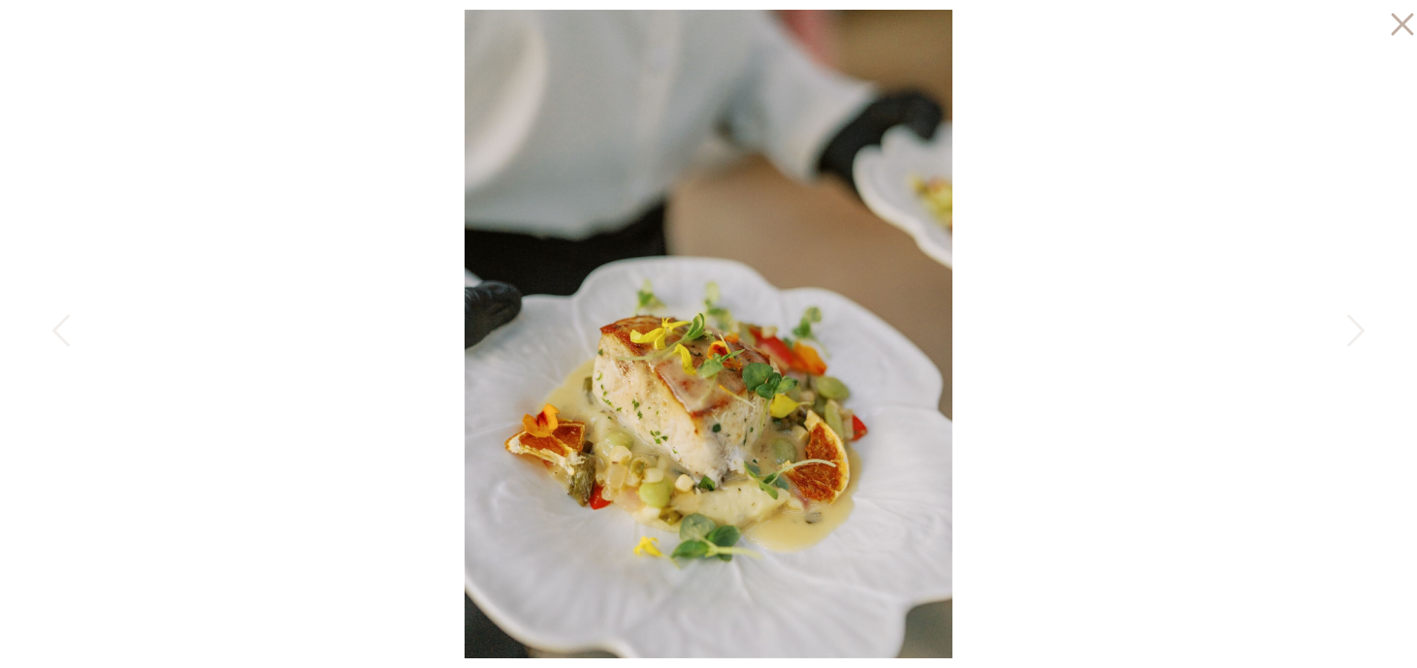
click at [1395, 15] on icon at bounding box center [1402, 25] width 22 height 22
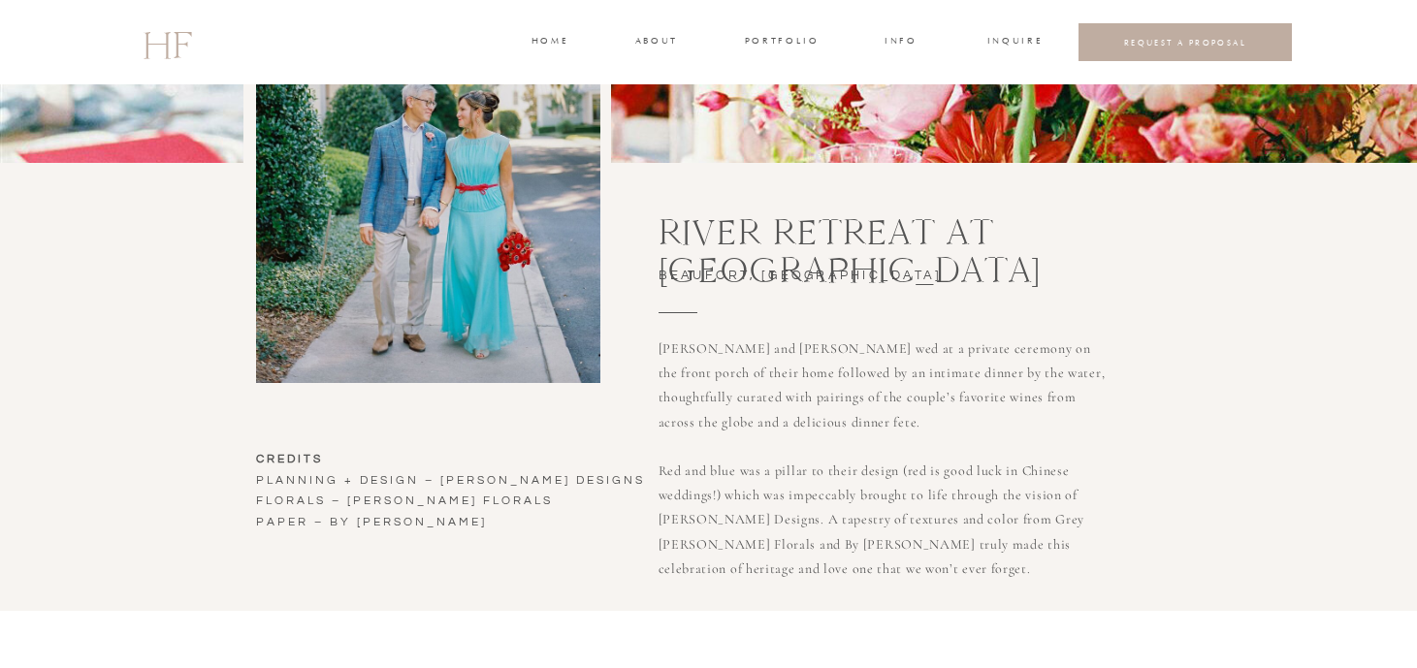
scroll to position [415, 0]
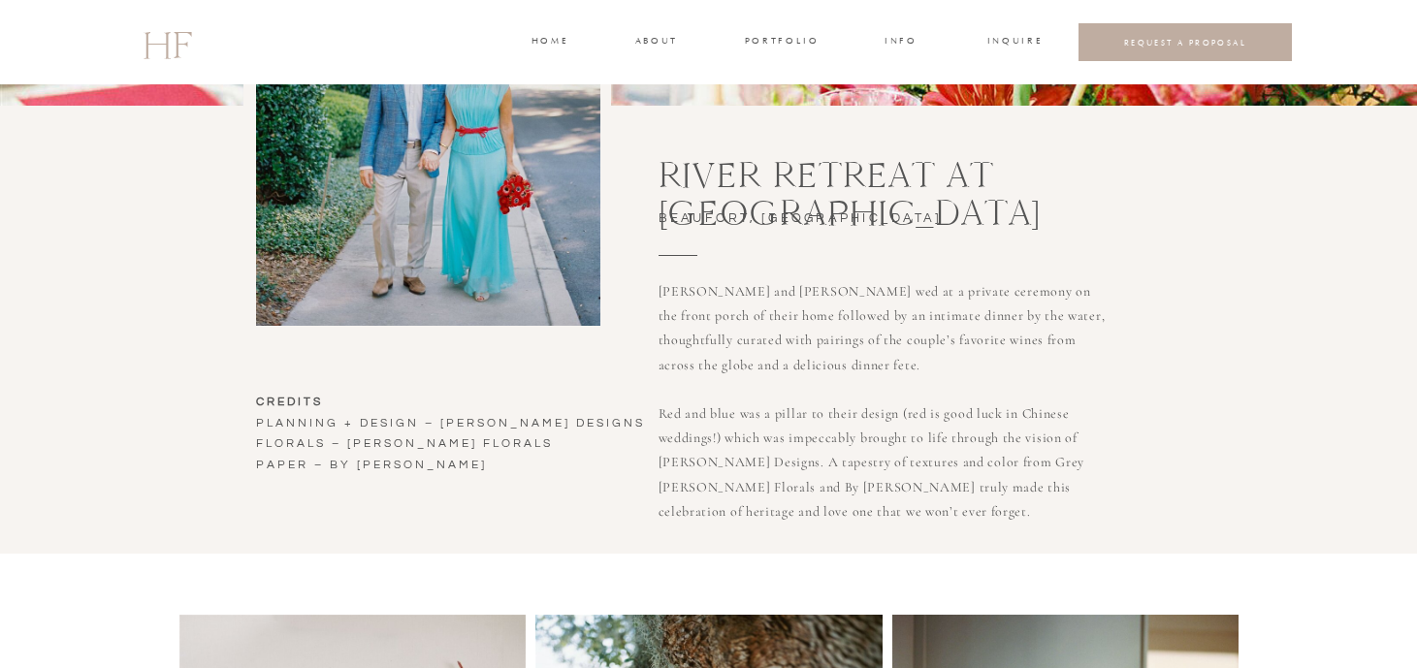
click at [319, 423] on h3 "CREDITS planning + design – [PERSON_NAME] designs florals – [PERSON_NAME] flora…" at bounding box center [457, 477] width 403 height 170
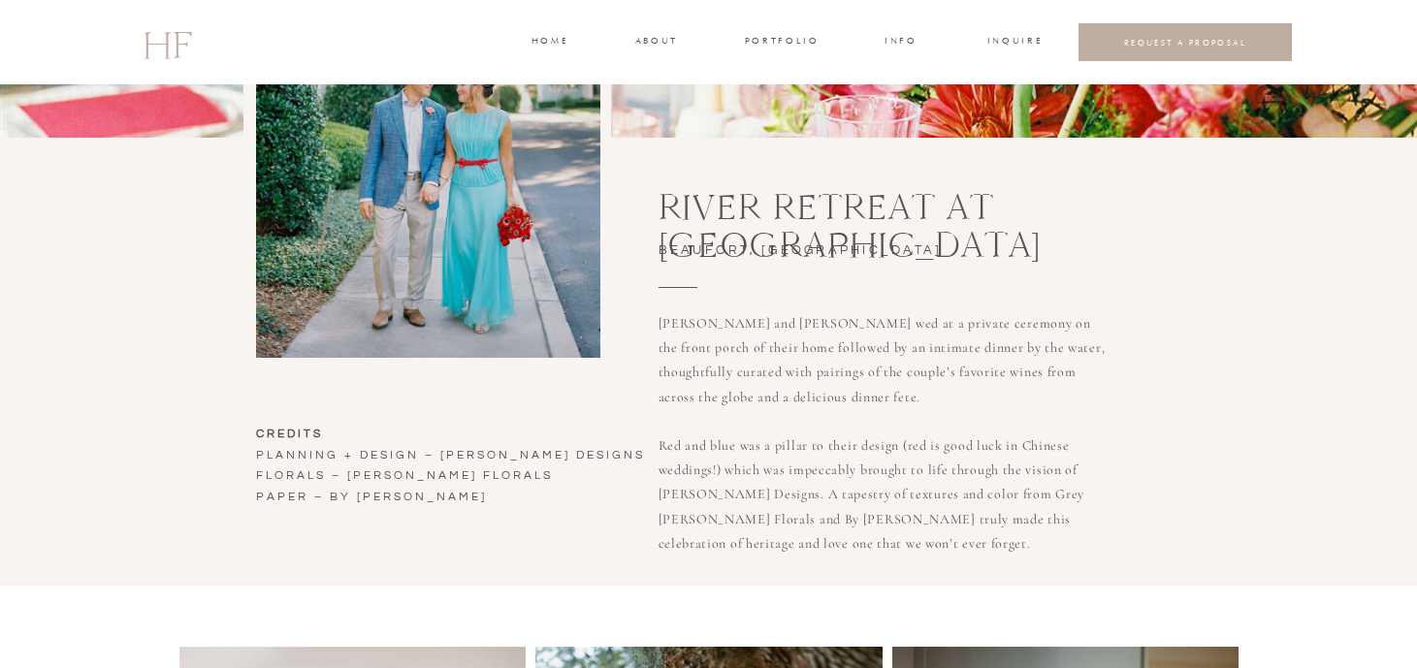
scroll to position [384, 0]
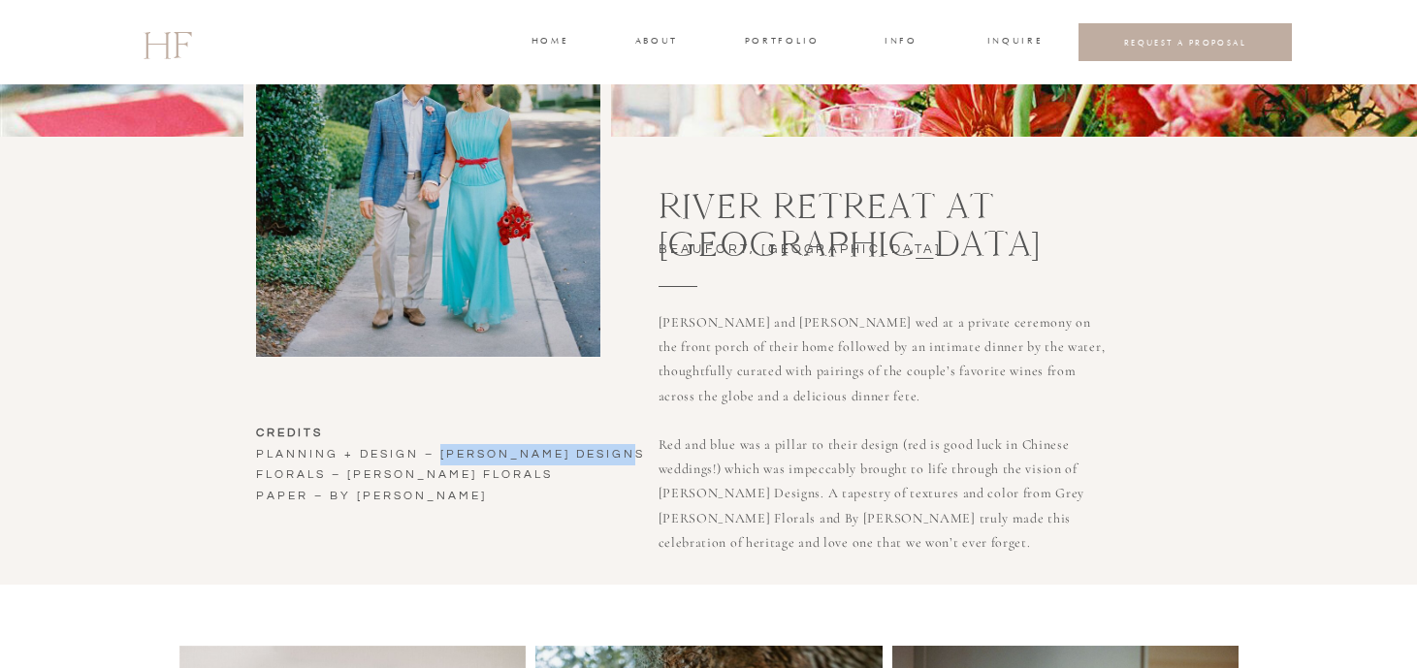
drag, startPoint x: 617, startPoint y: 453, endPoint x: 440, endPoint y: 450, distance: 176.6
click at [440, 450] on h3 "CREDITS planning + design – [PERSON_NAME] designs florals – [PERSON_NAME] flora…" at bounding box center [457, 508] width 403 height 170
copy h3 "sarah lillie designs"
click at [697, 441] on h3 "Erin and Eugene wed at a private ceremony on the front porch of their home foll…" at bounding box center [885, 434] width 453 height 249
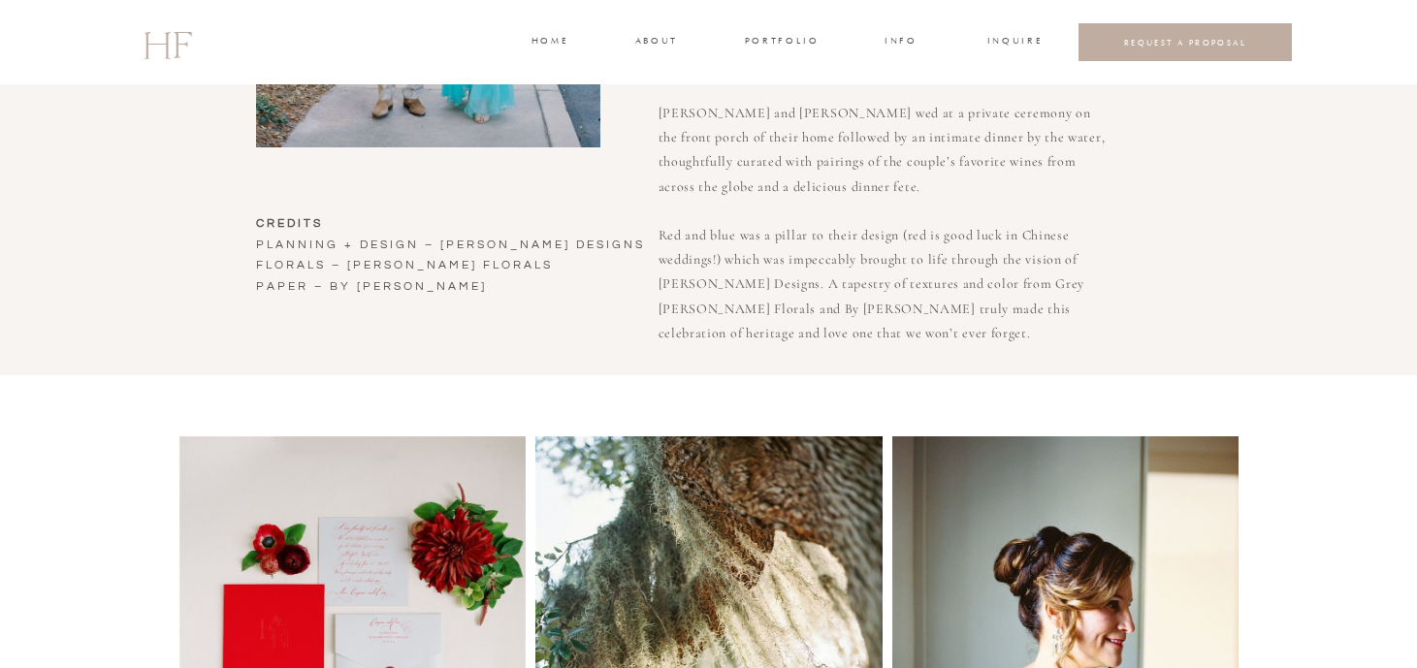
scroll to position [596, 0]
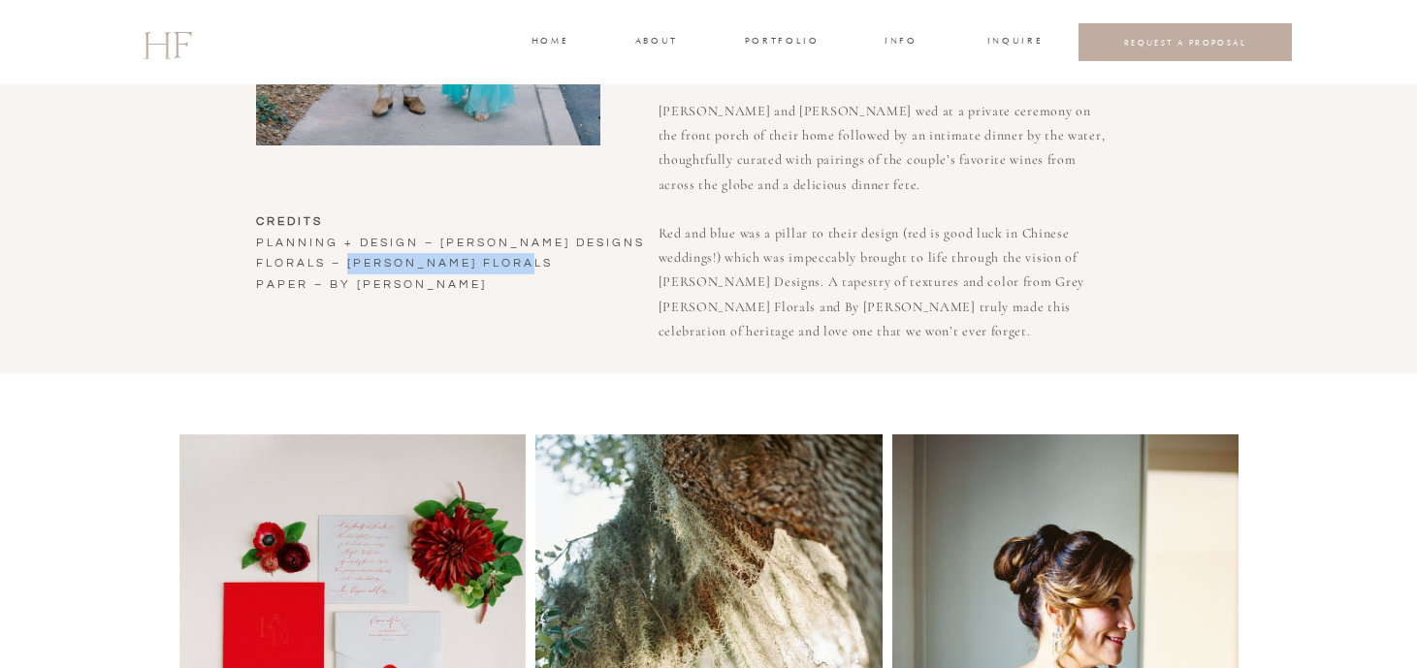
drag, startPoint x: 536, startPoint y: 262, endPoint x: 347, endPoint y: 258, distance: 189.2
click at [347, 258] on h3 "CREDITS planning + design – [PERSON_NAME] designs florals – [PERSON_NAME] flora…" at bounding box center [457, 296] width 403 height 170
copy h3 "gray harper florals"
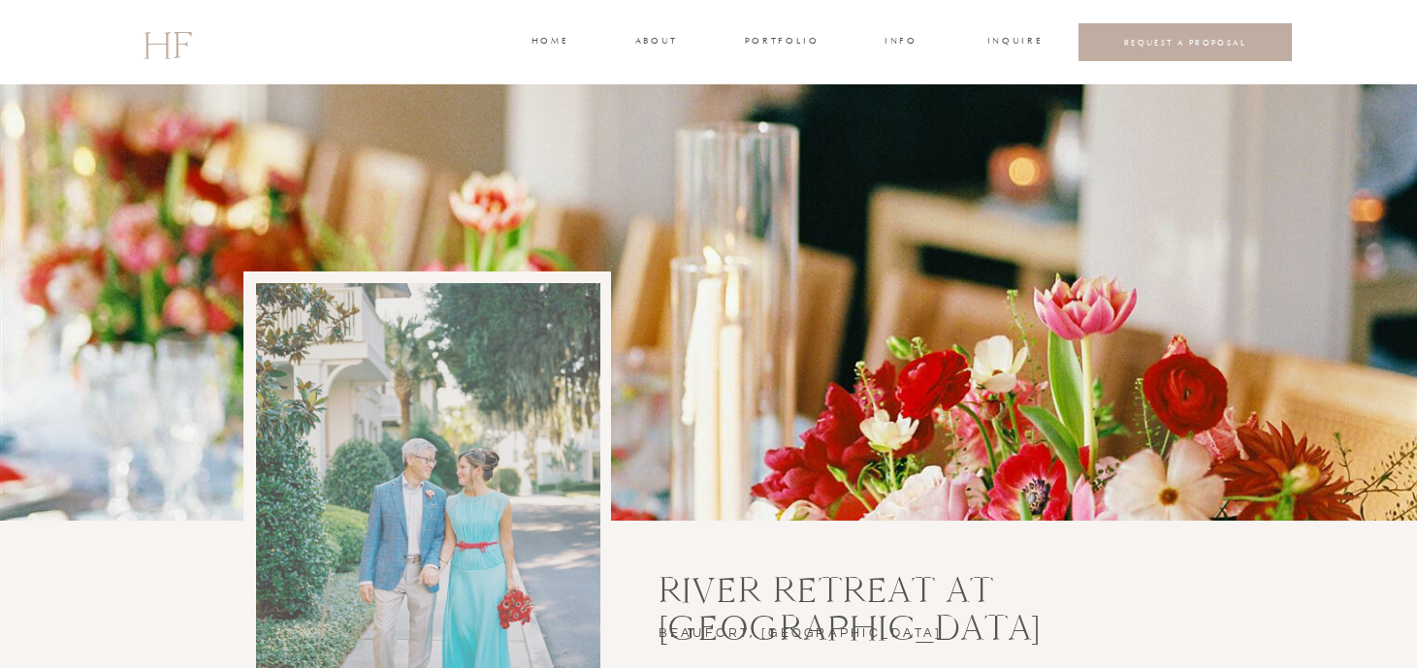
scroll to position [596, 0]
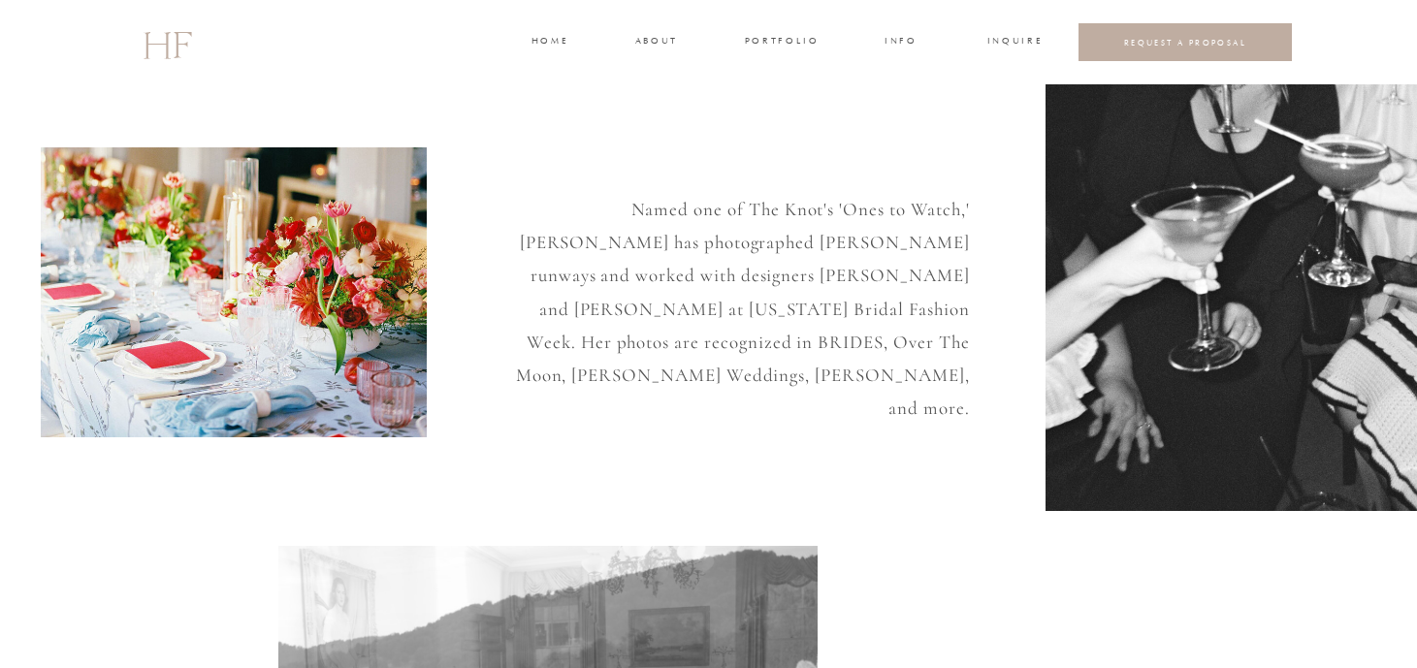
scroll to position [220, 0]
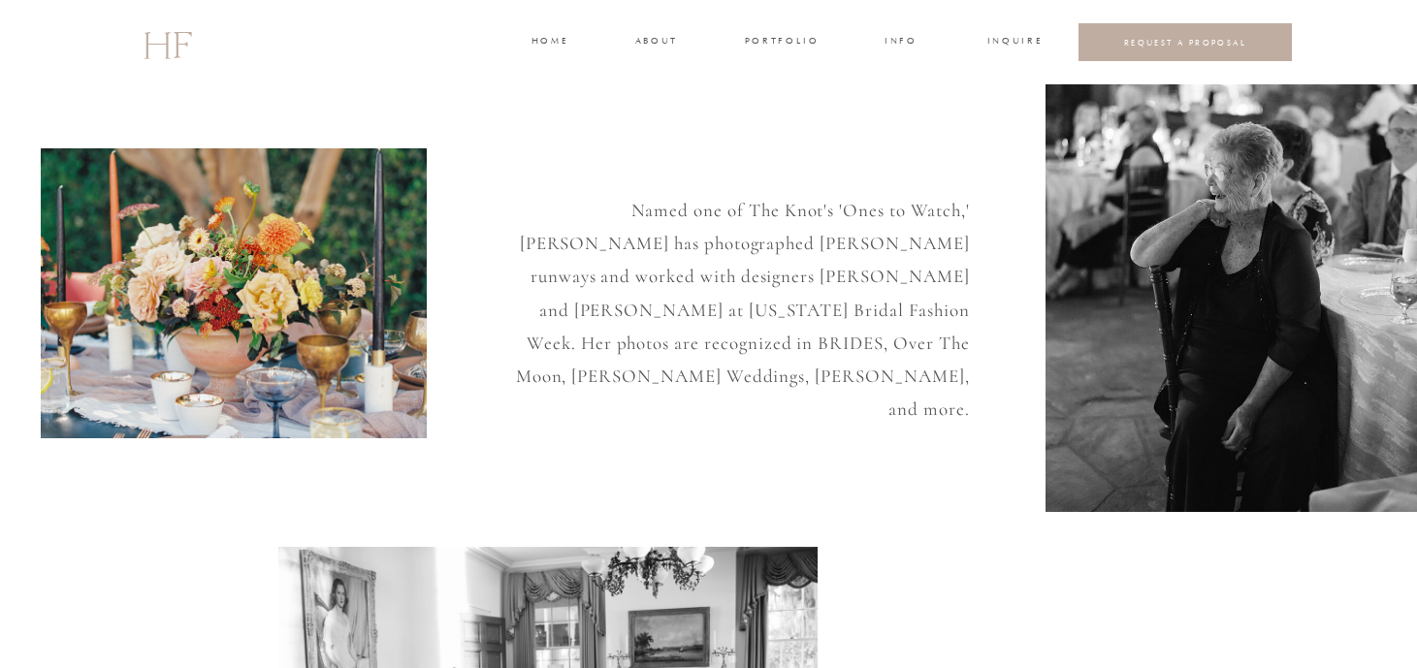
click at [796, 40] on h3 "portfolio" at bounding box center [781, 42] width 73 height 17
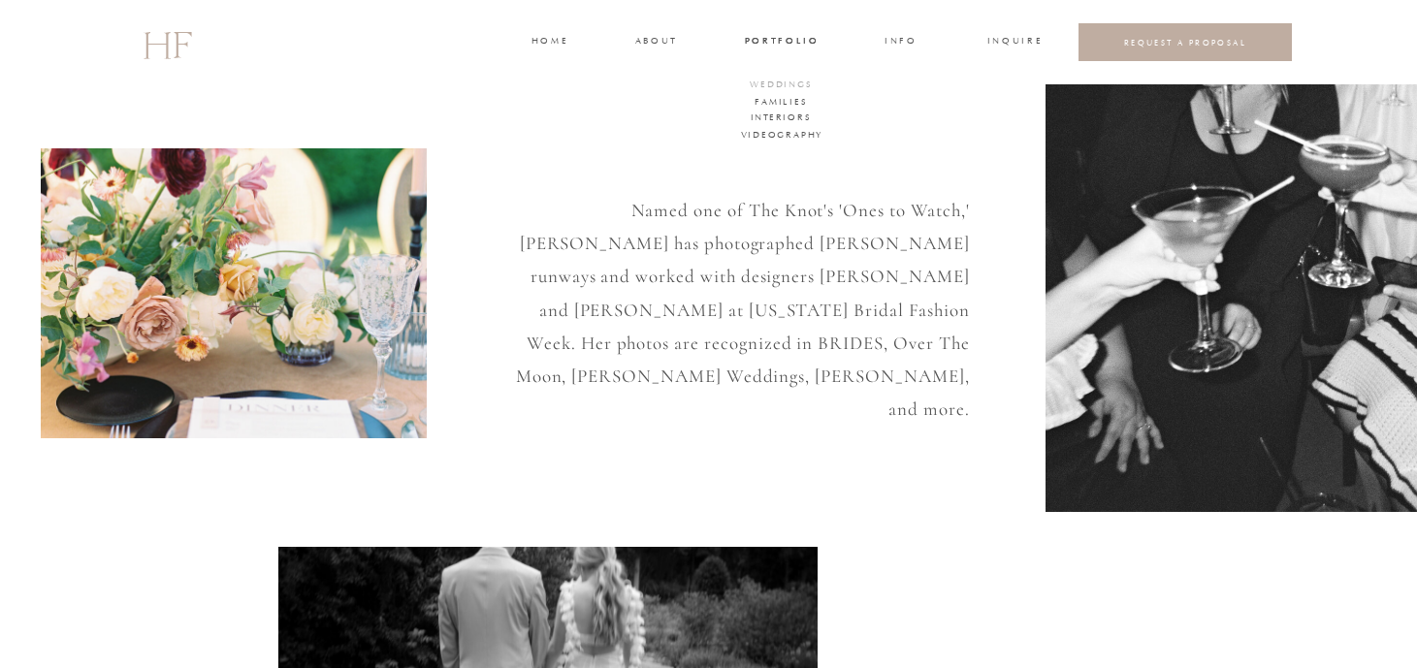
click at [777, 81] on h3 "WEDDINGS" at bounding box center [782, 86] width 68 height 17
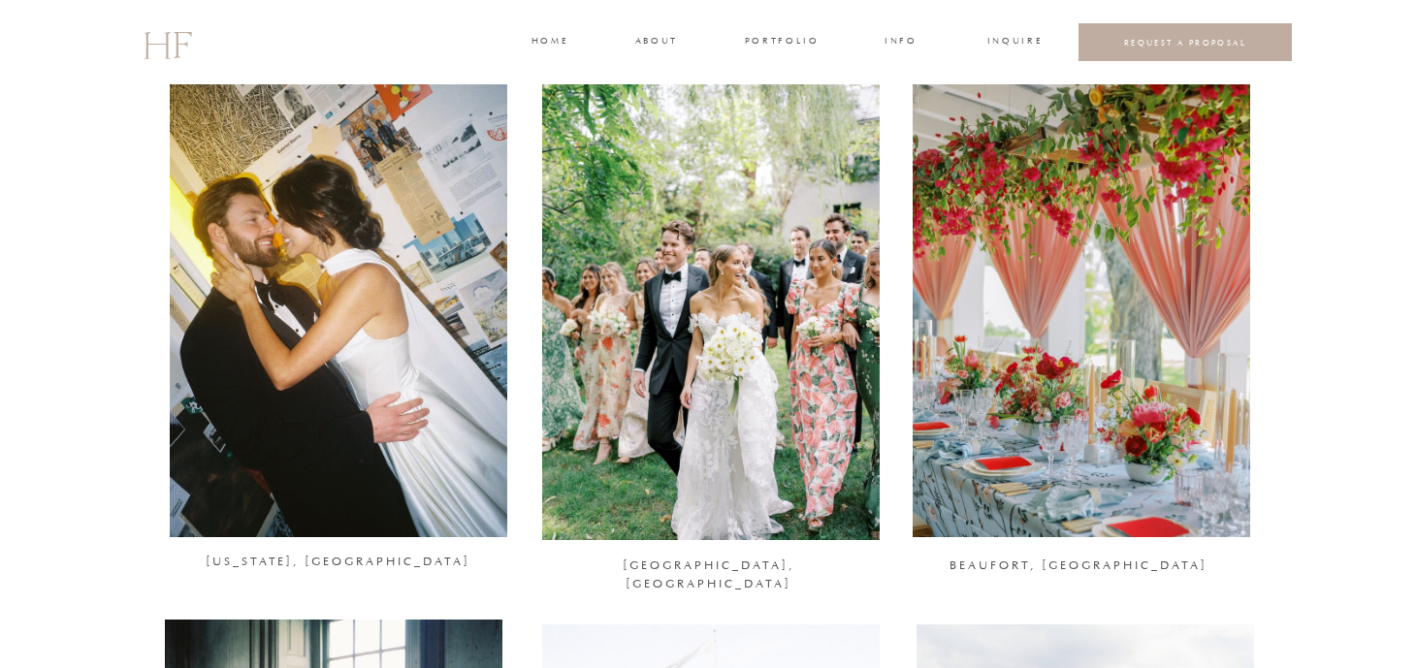
scroll to position [813, 0]
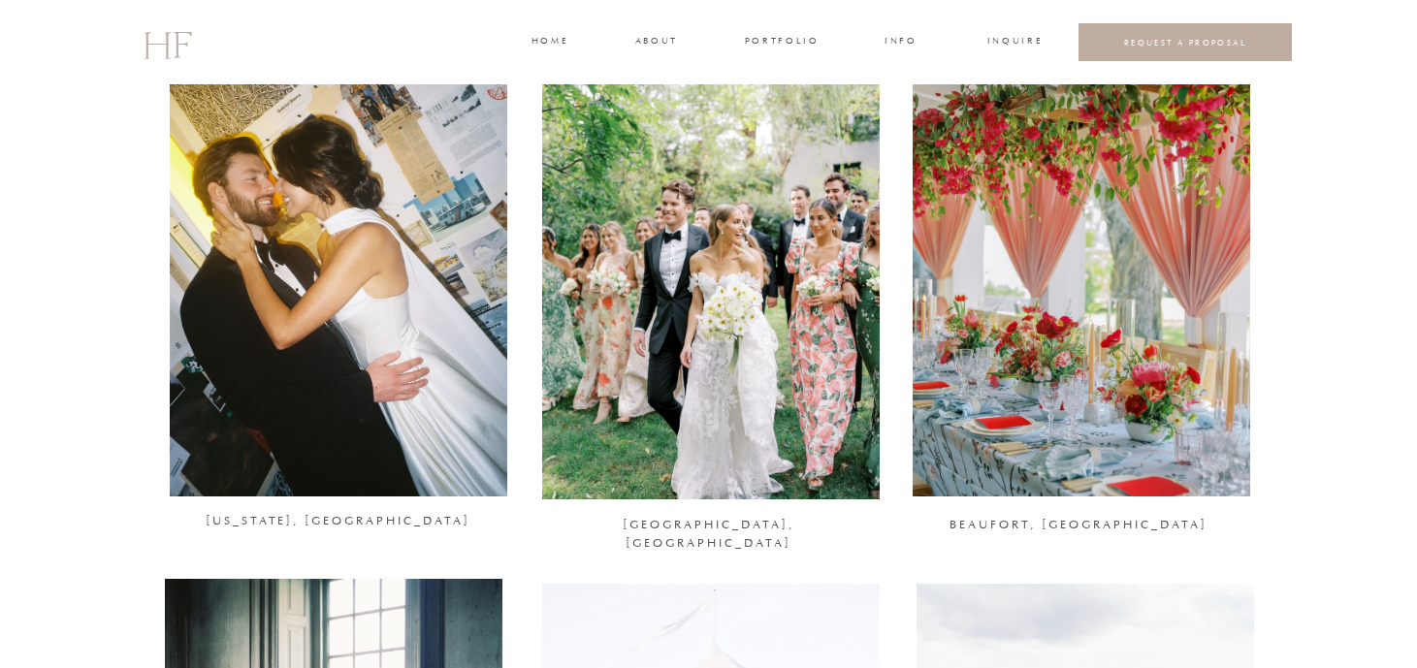
click at [1071, 362] on div at bounding box center [1082, 267] width 338 height 460
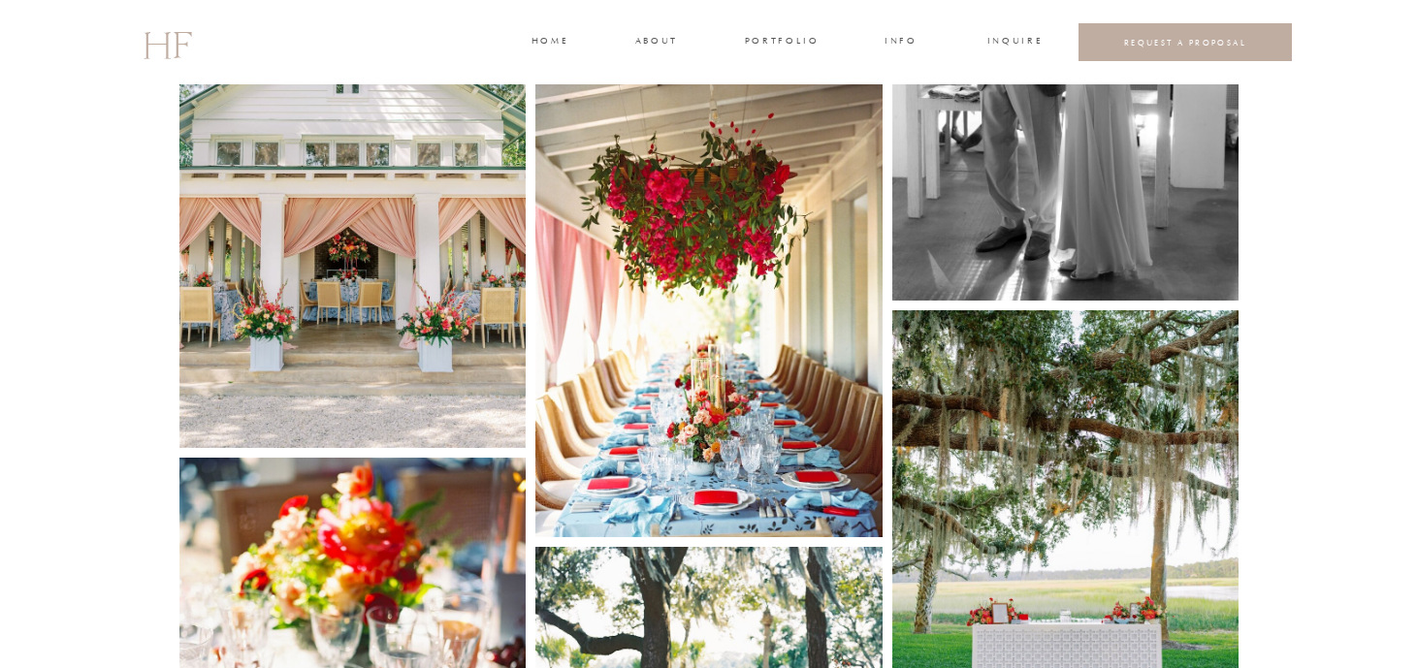
scroll to position [3328, 0]
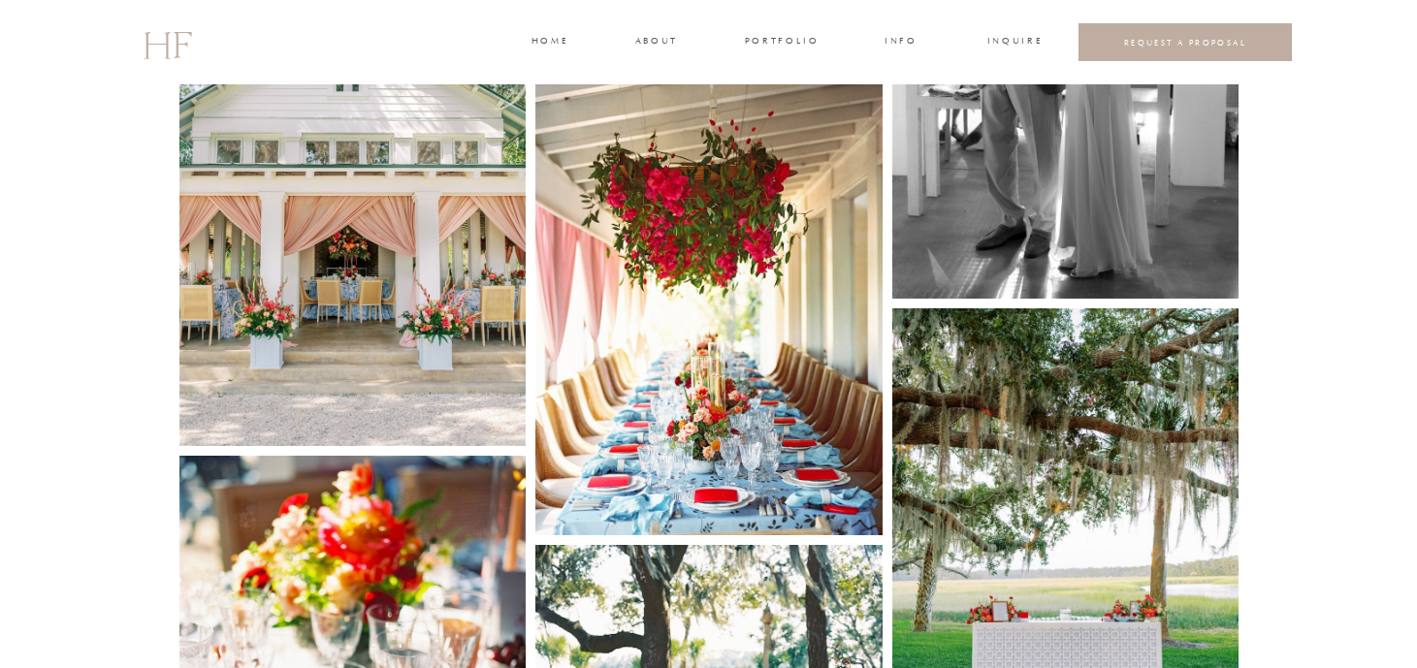
click at [698, 411] on img at bounding box center [708, 303] width 347 height 467
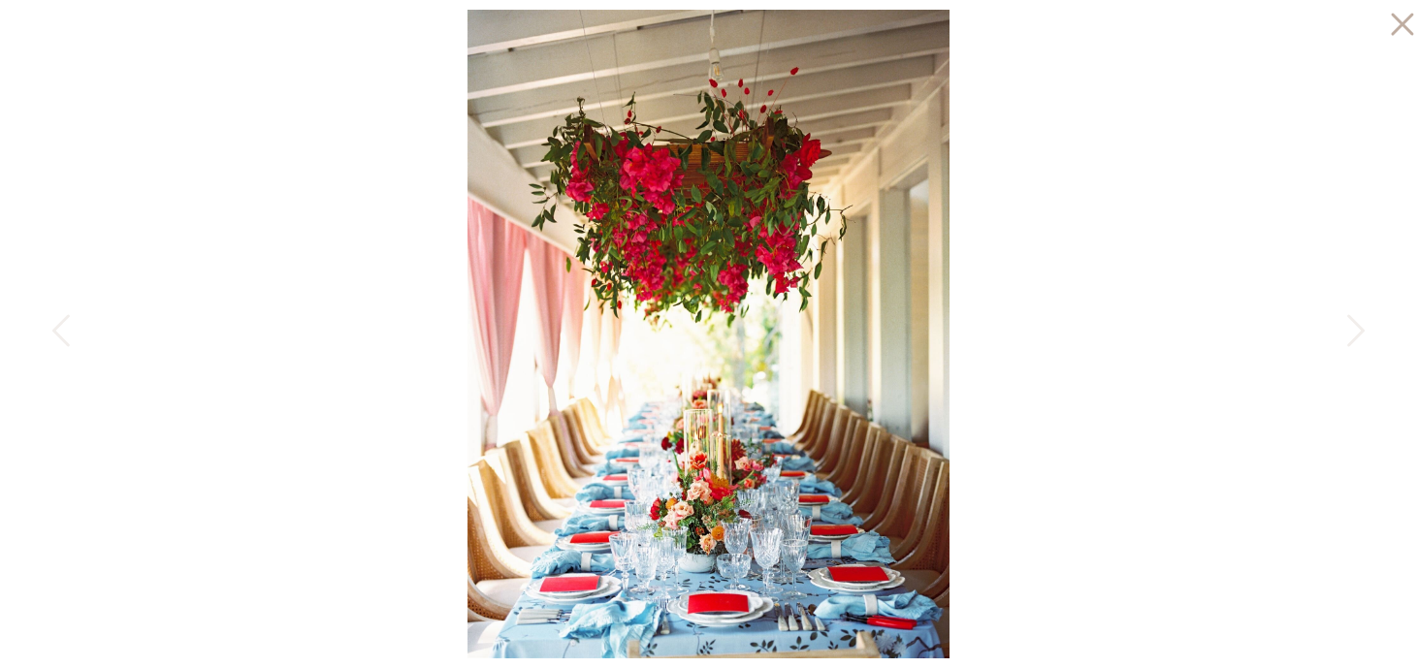
click at [1404, 26] on icon at bounding box center [1402, 25] width 22 height 22
click at [1400, 26] on icon at bounding box center [1402, 25] width 22 height 22
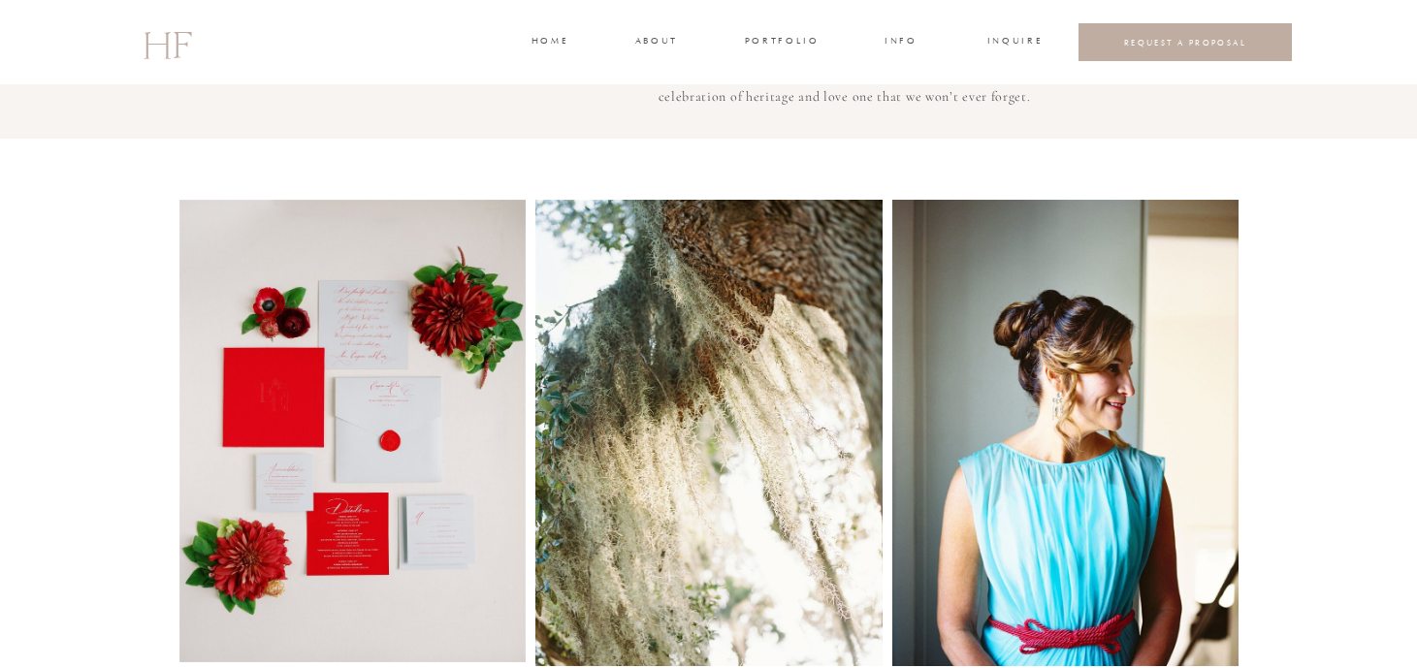
scroll to position [878, 0]
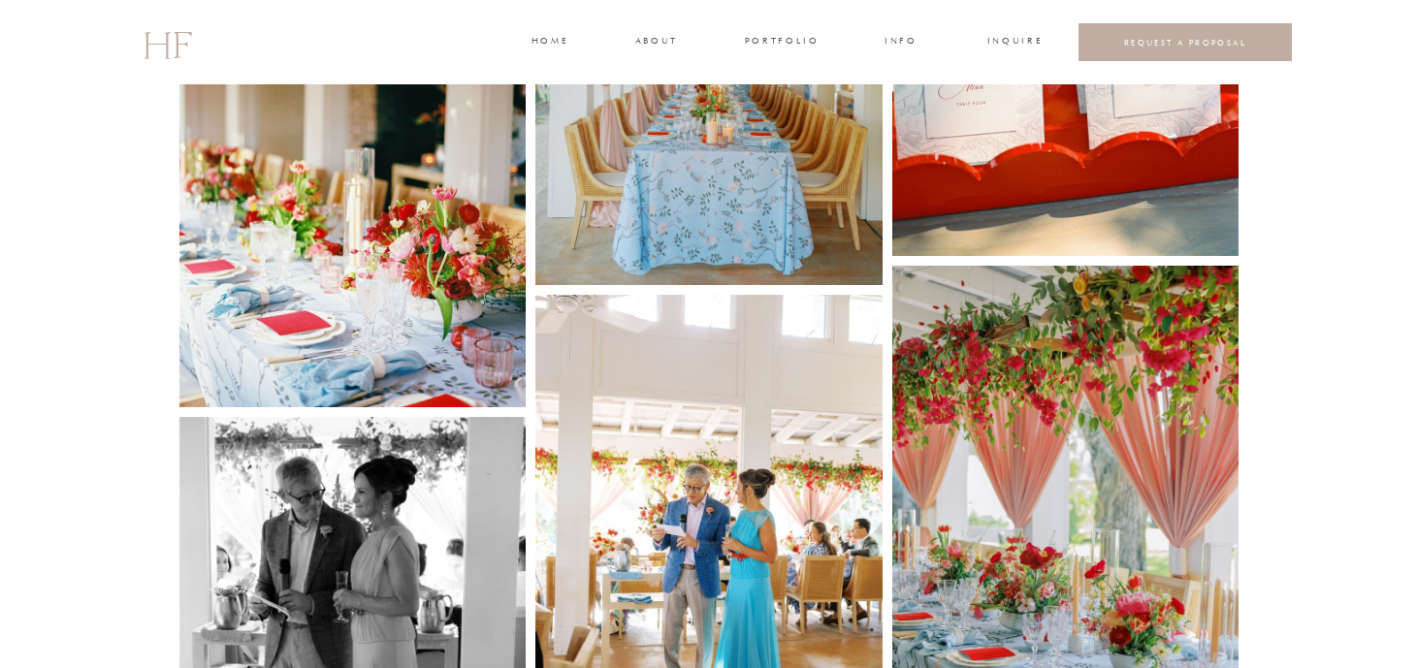
scroll to position [4666, 0]
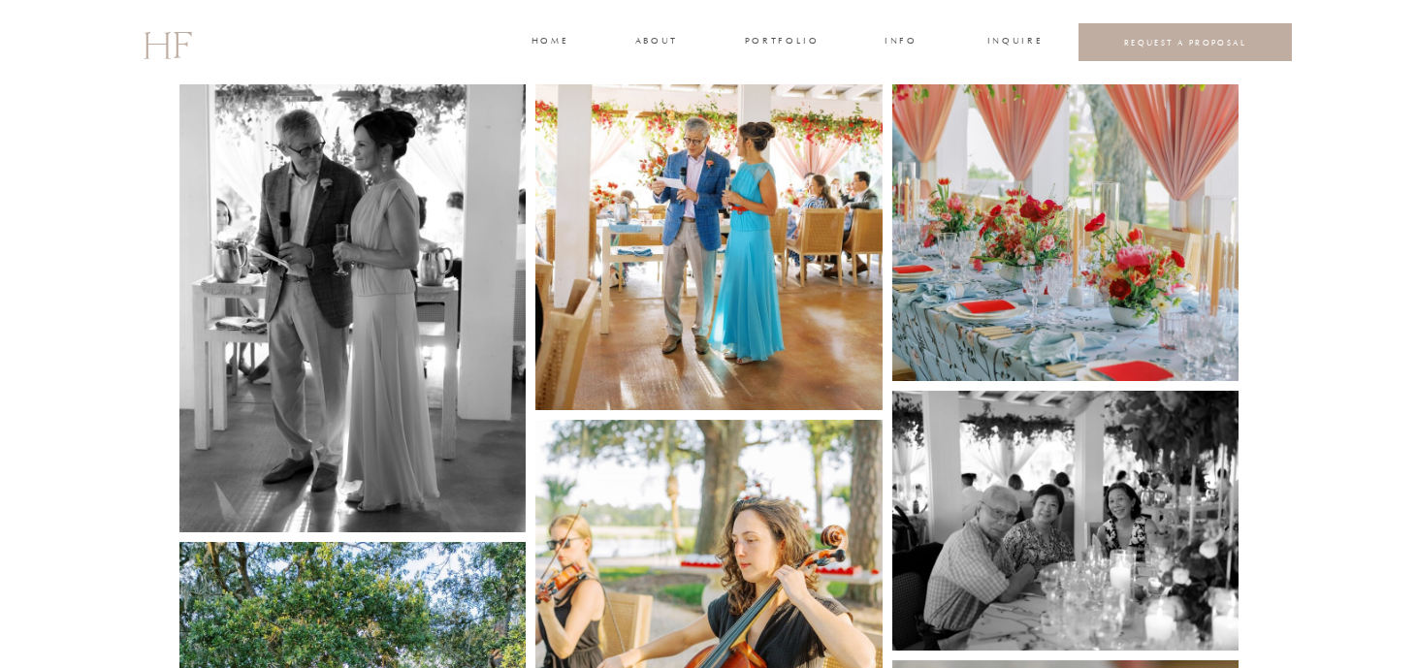
click at [1137, 250] on img at bounding box center [1065, 150] width 347 height 463
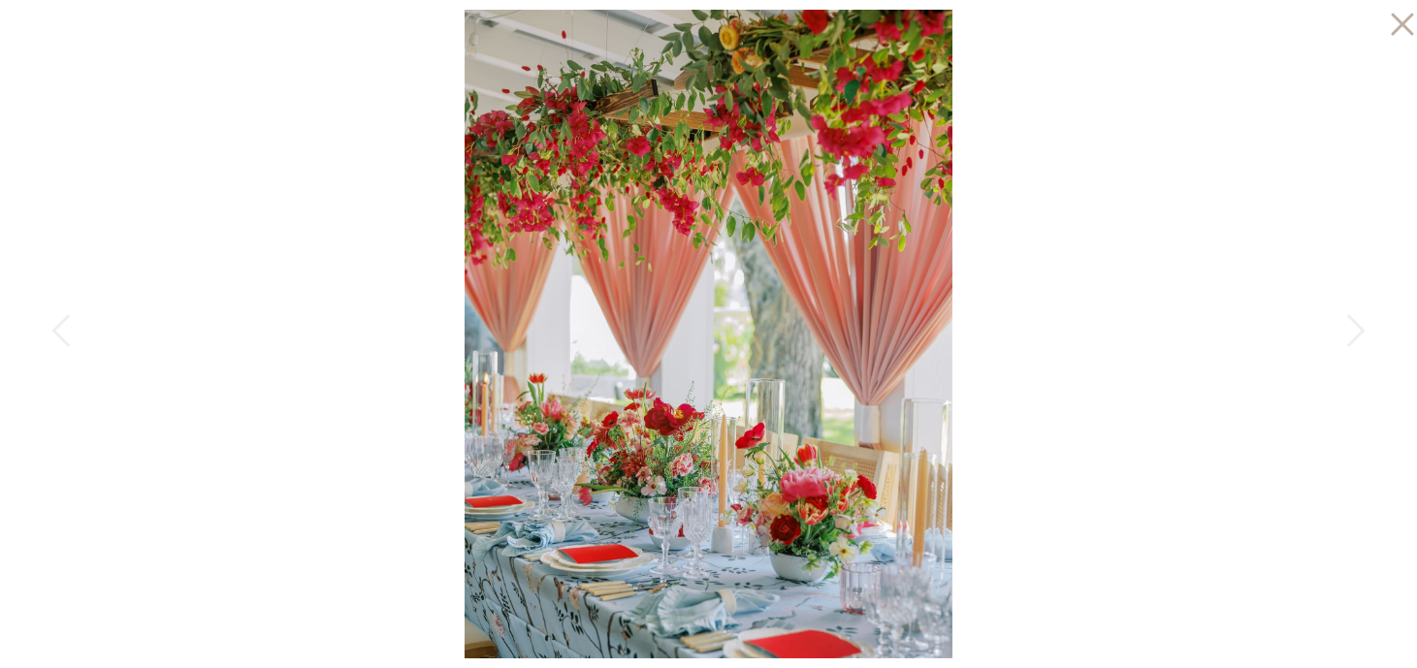
click at [1411, 27] on icon at bounding box center [1397, 19] width 39 height 39
click at [1405, 20] on icon at bounding box center [1402, 25] width 22 height 22
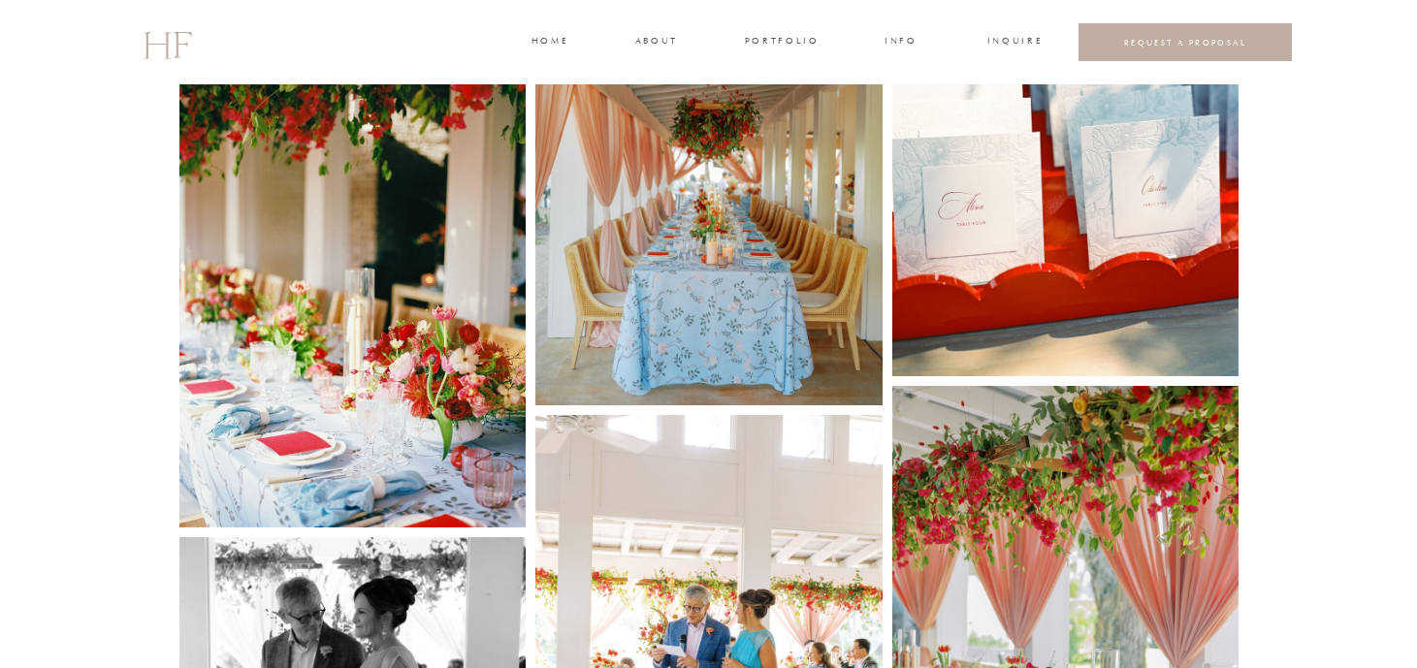
scroll to position [4198, 0]
click at [380, 273] on img at bounding box center [352, 294] width 347 height 467
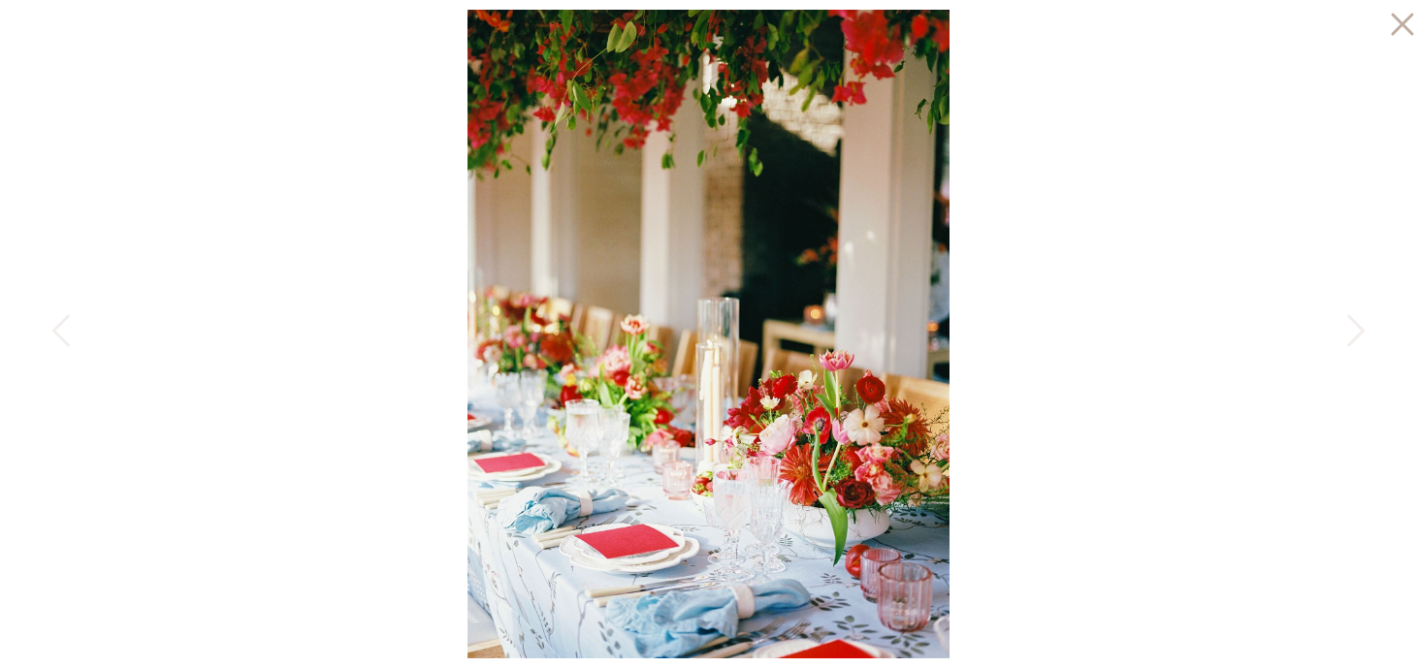
click at [1405, 27] on icon at bounding box center [1402, 25] width 22 height 22
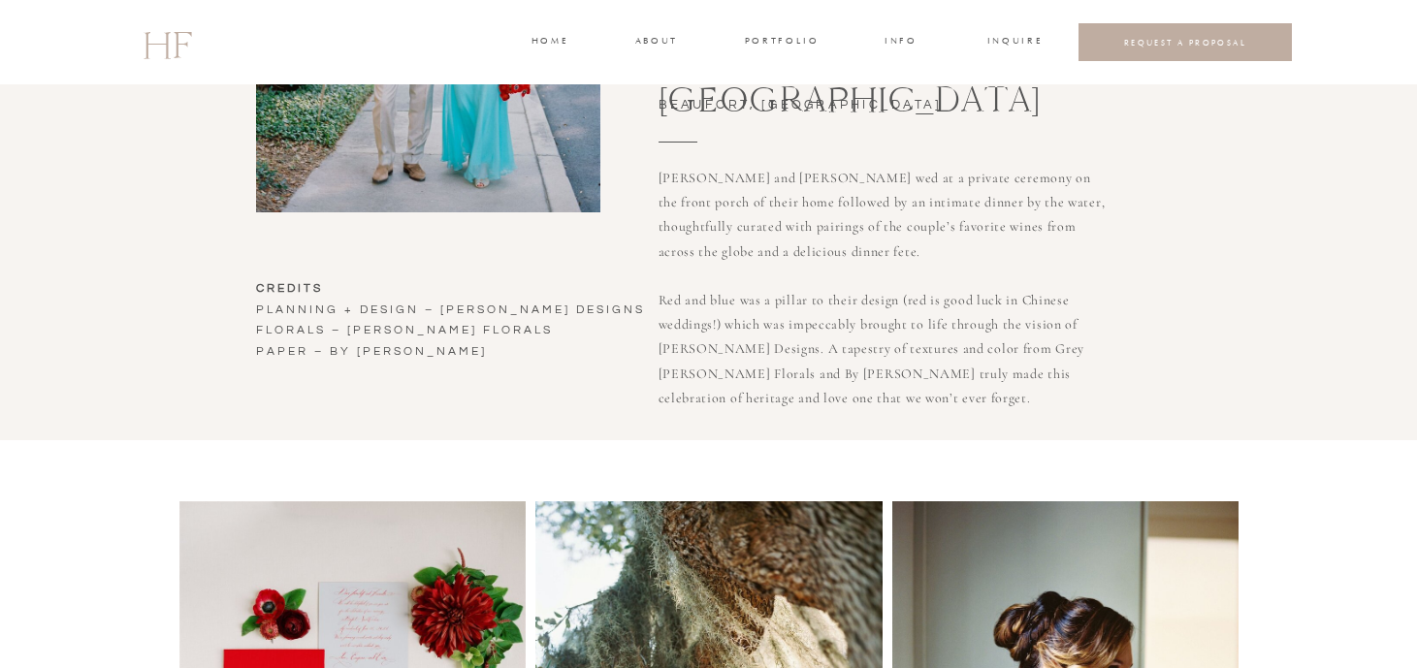
scroll to position [628, 0]
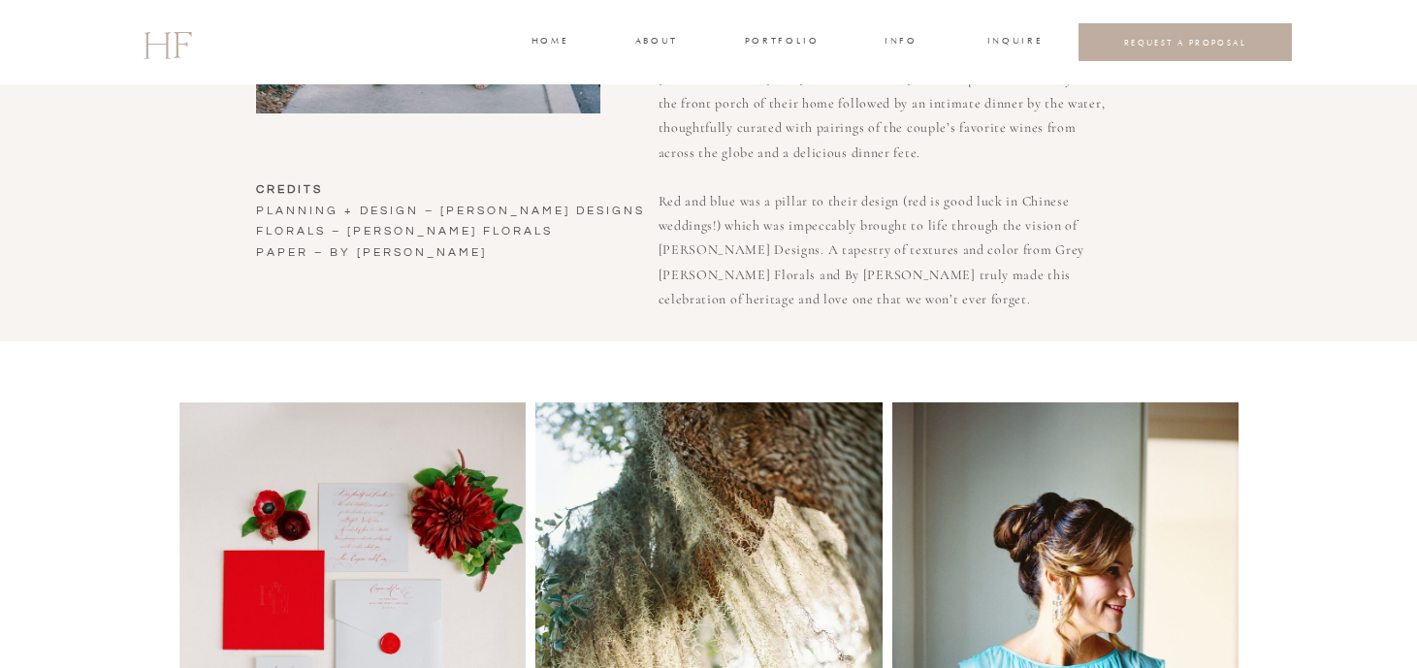
click at [482, 213] on h3 "CREDITS planning + design – [PERSON_NAME] designs florals – [PERSON_NAME] flora…" at bounding box center [457, 264] width 403 height 170
